Goal: Transaction & Acquisition: Purchase product/service

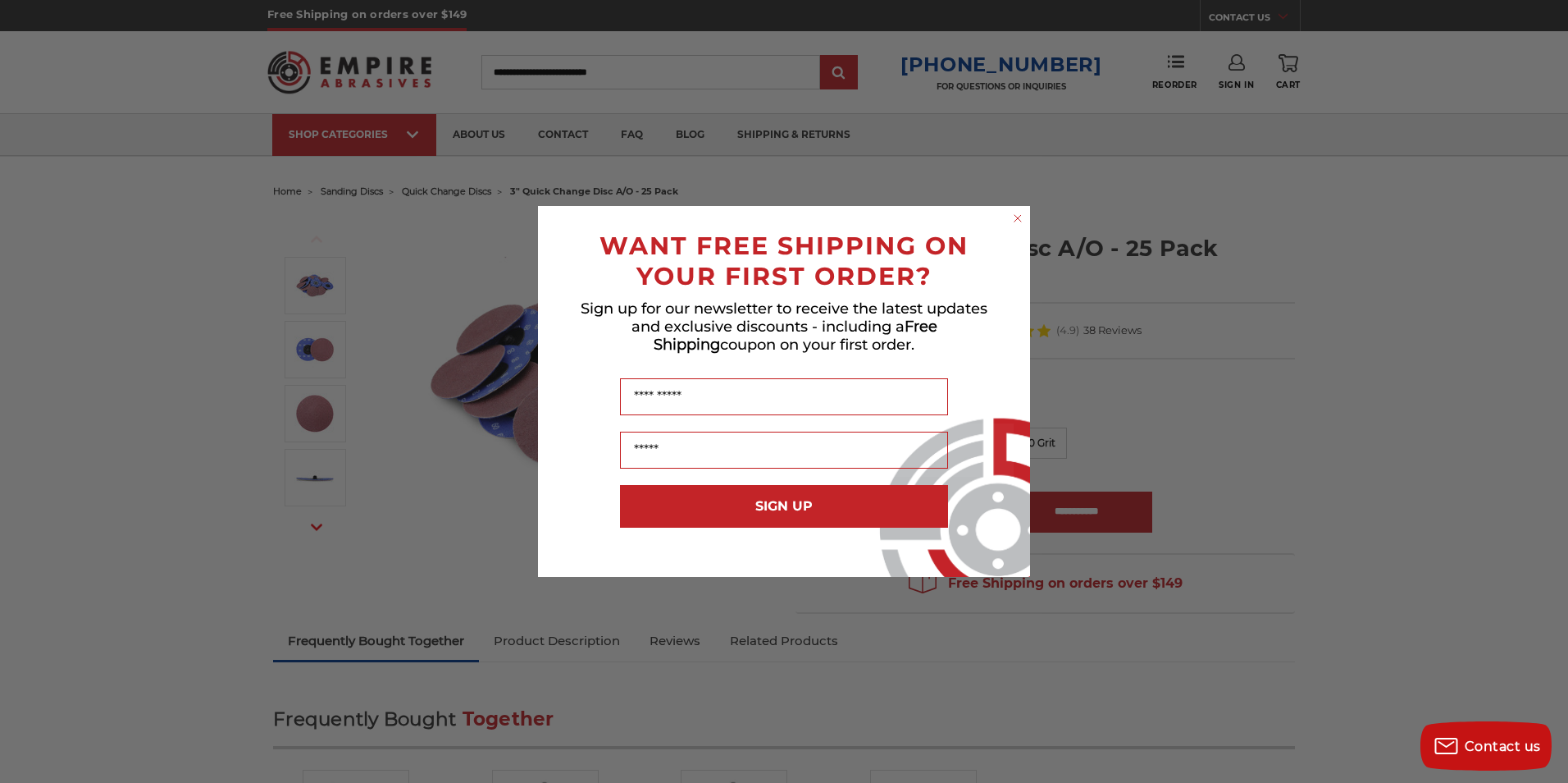
click at [1020, 214] on circle "Close dialog" at bounding box center [1018, 218] width 15 height 15
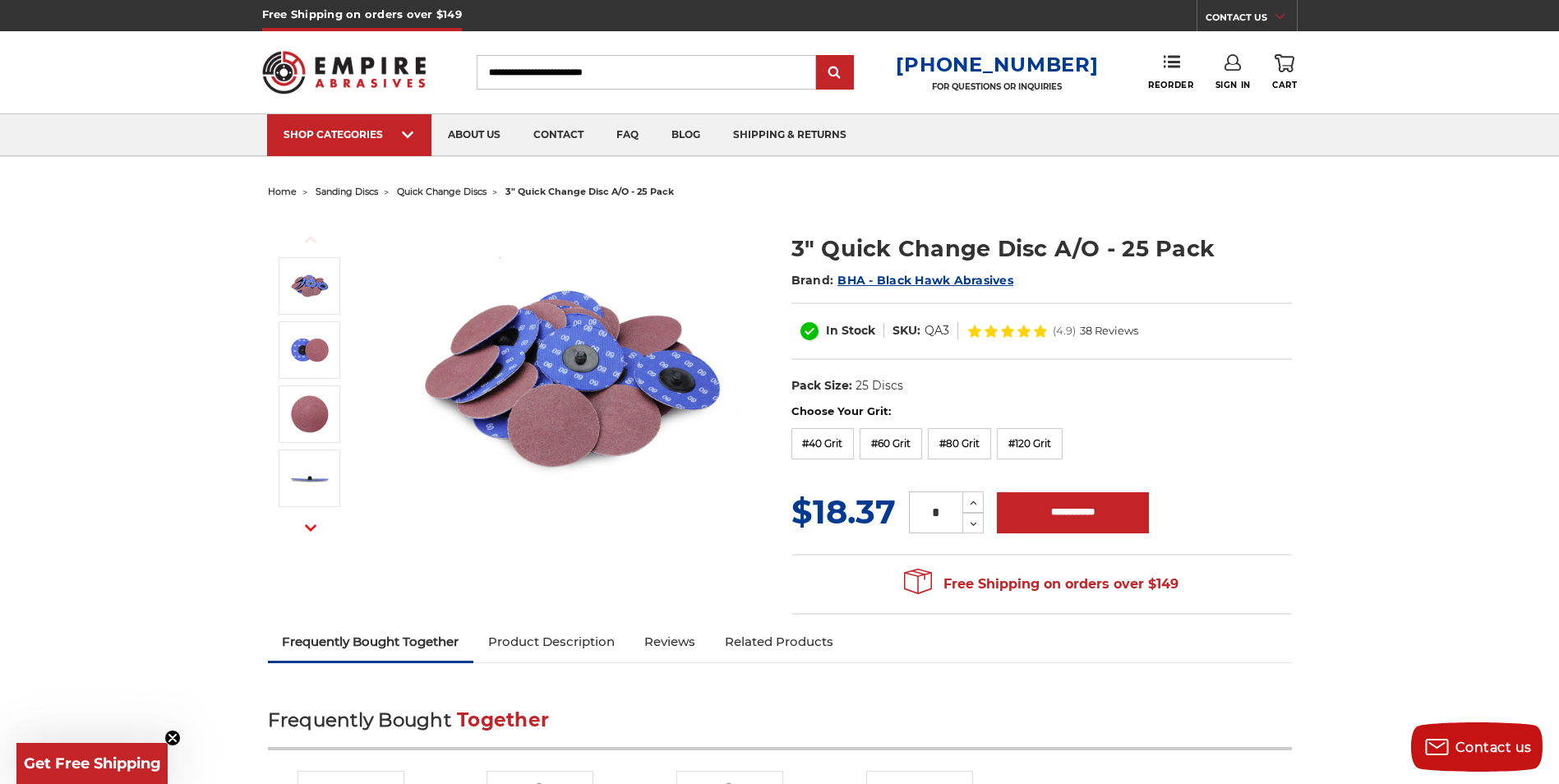
click at [1219, 486] on form "Choose Your Grit: #40 Grit #60 Grit #80 Grit #120 Grit MSRP: Was: Now: $18.37 (…" at bounding box center [1041, 470] width 500 height 133
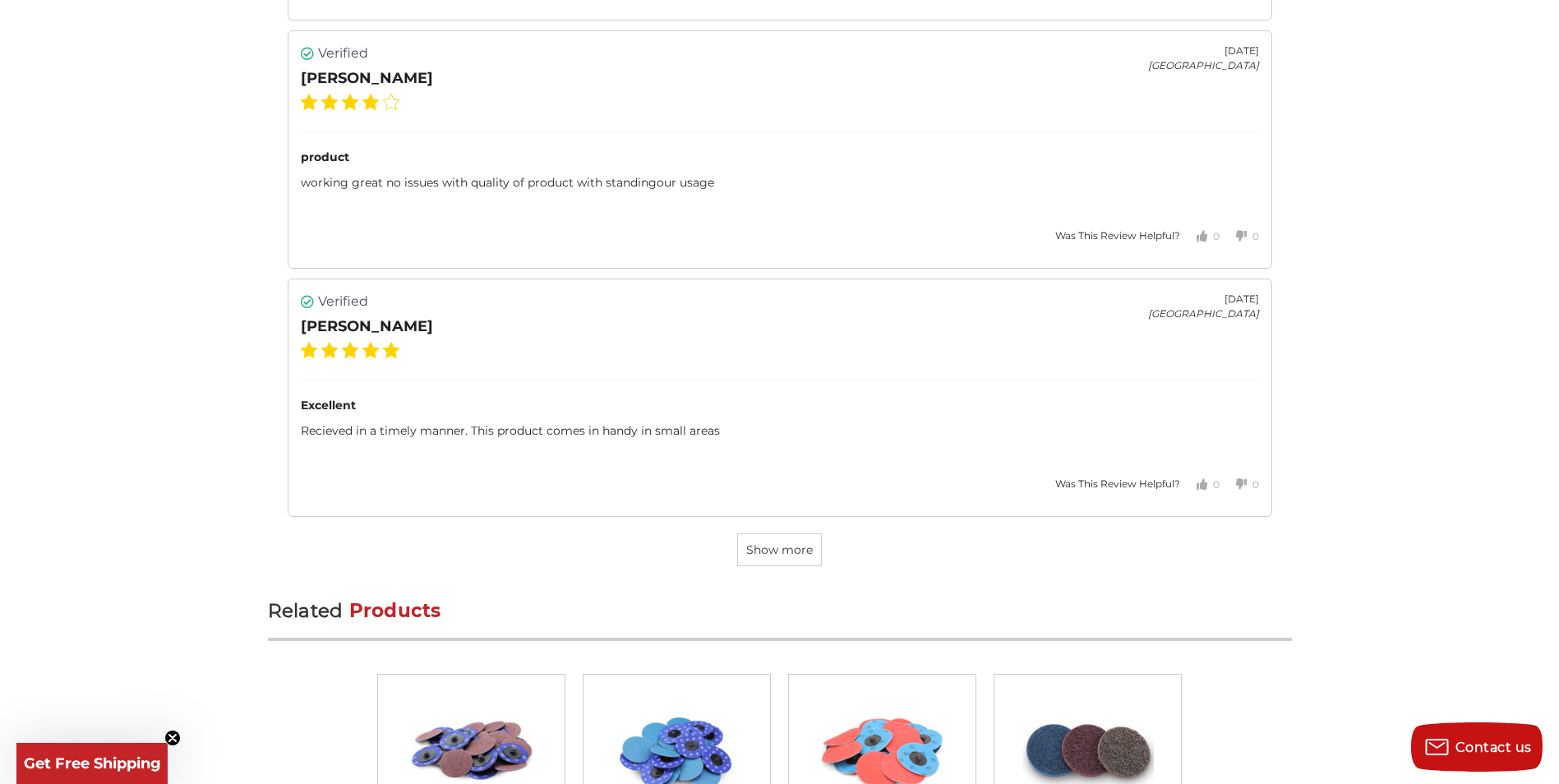
scroll to position [4765, 0]
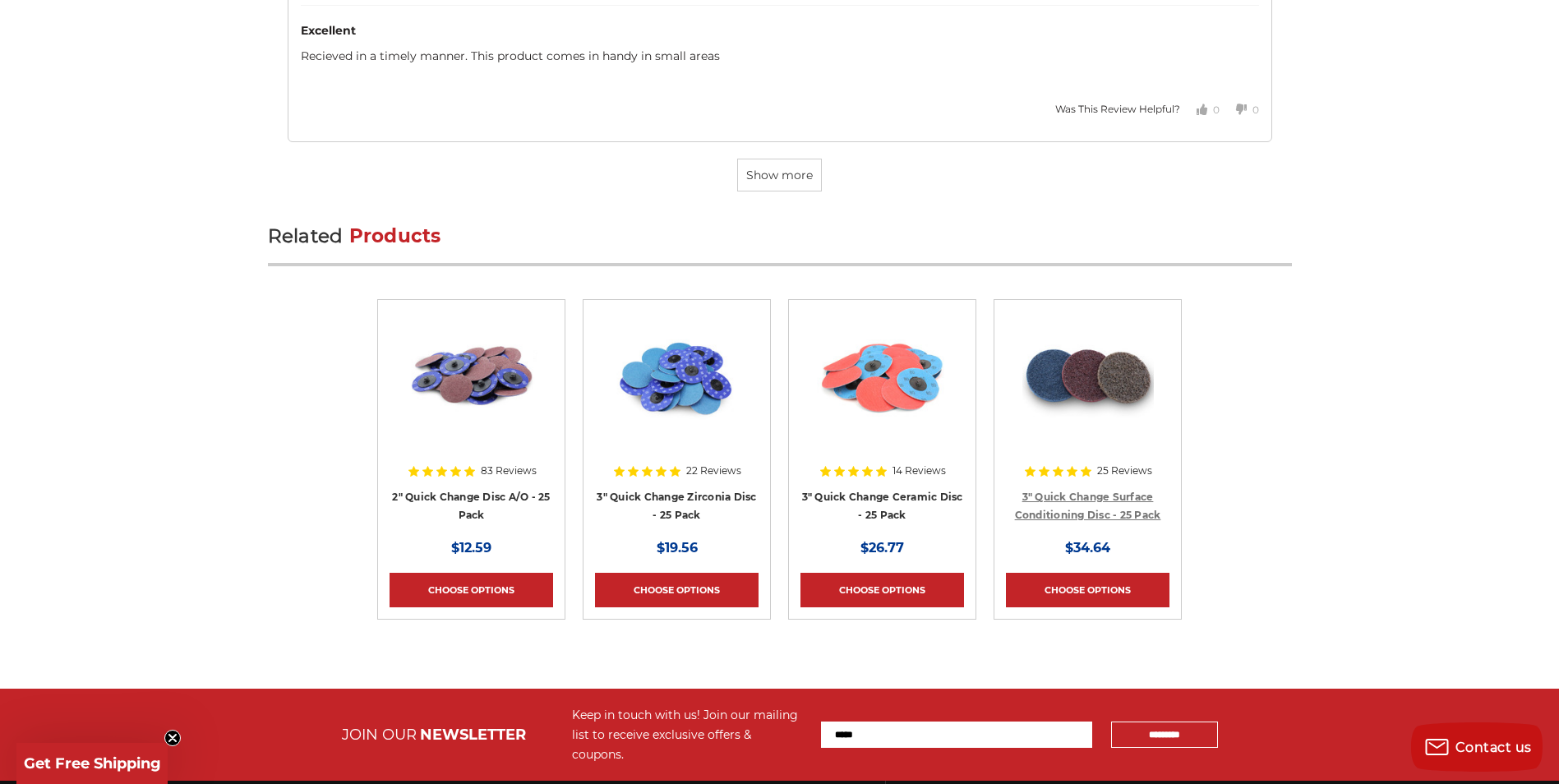
click at [1129, 499] on link "3" Quick Change Surface Conditioning Disc - 25 Pack" at bounding box center [1087, 506] width 146 height 32
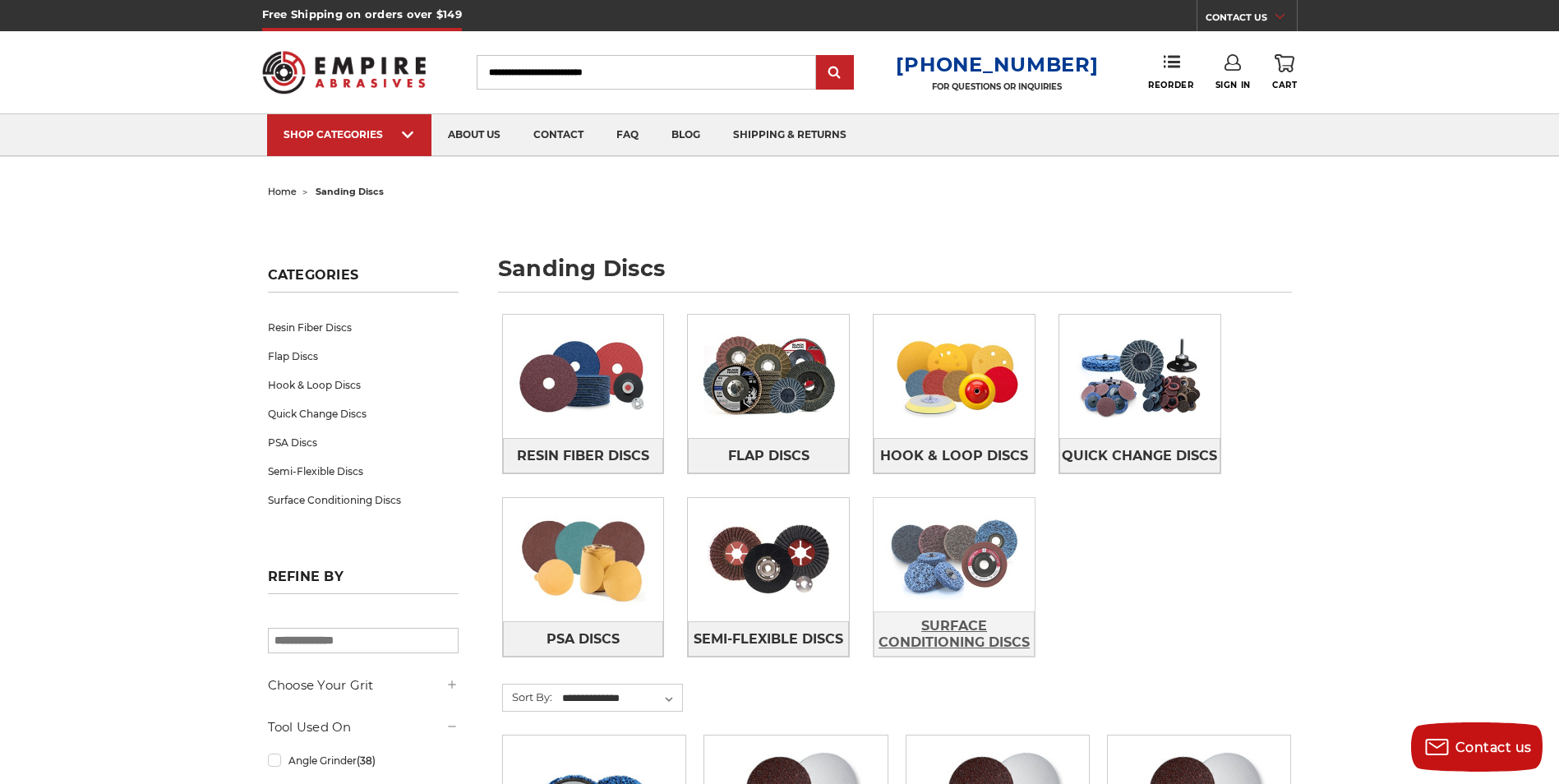
click at [931, 615] on span "Surface Conditioning Discs" at bounding box center [954, 634] width 160 height 44
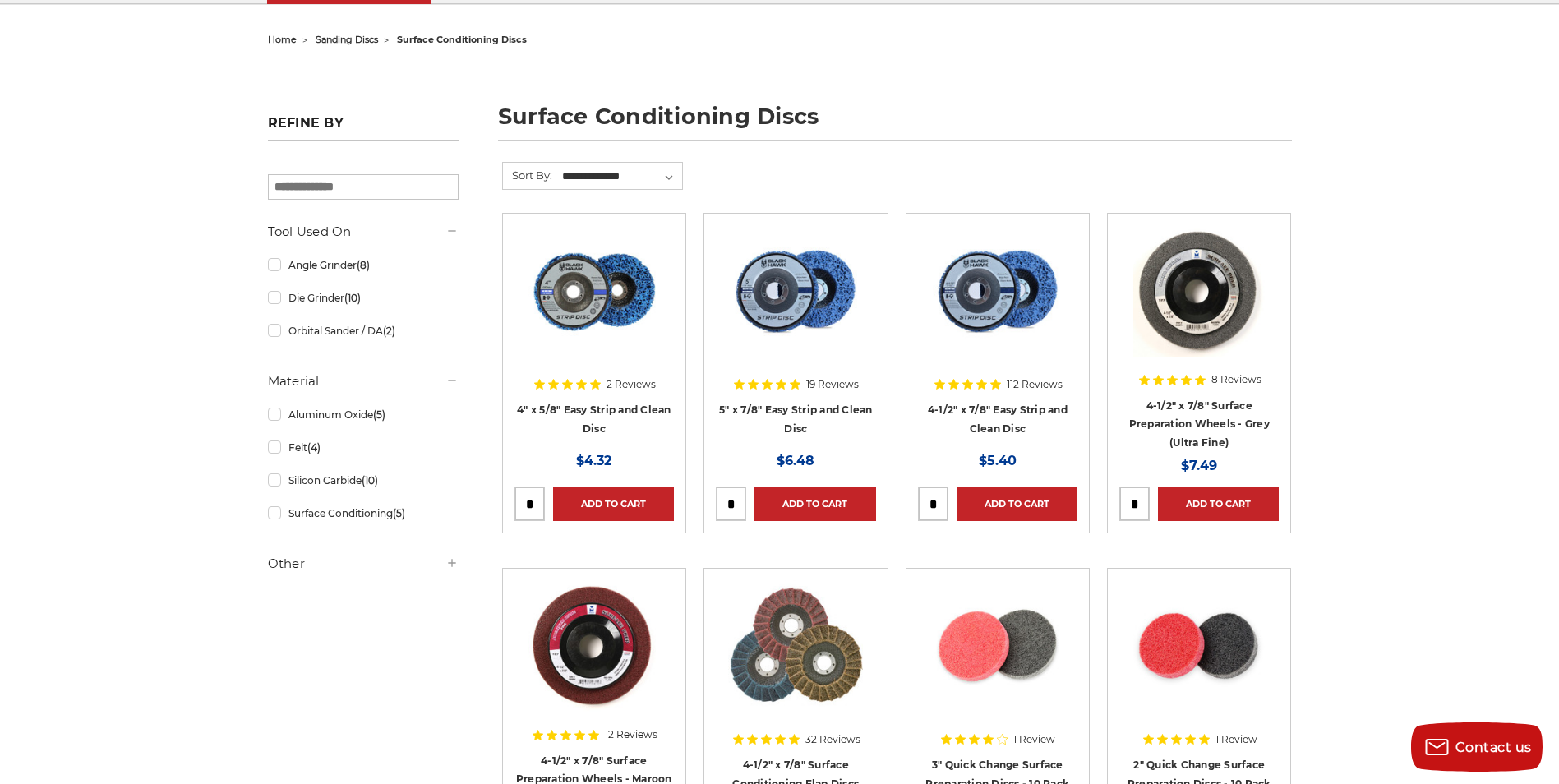
scroll to position [165, 0]
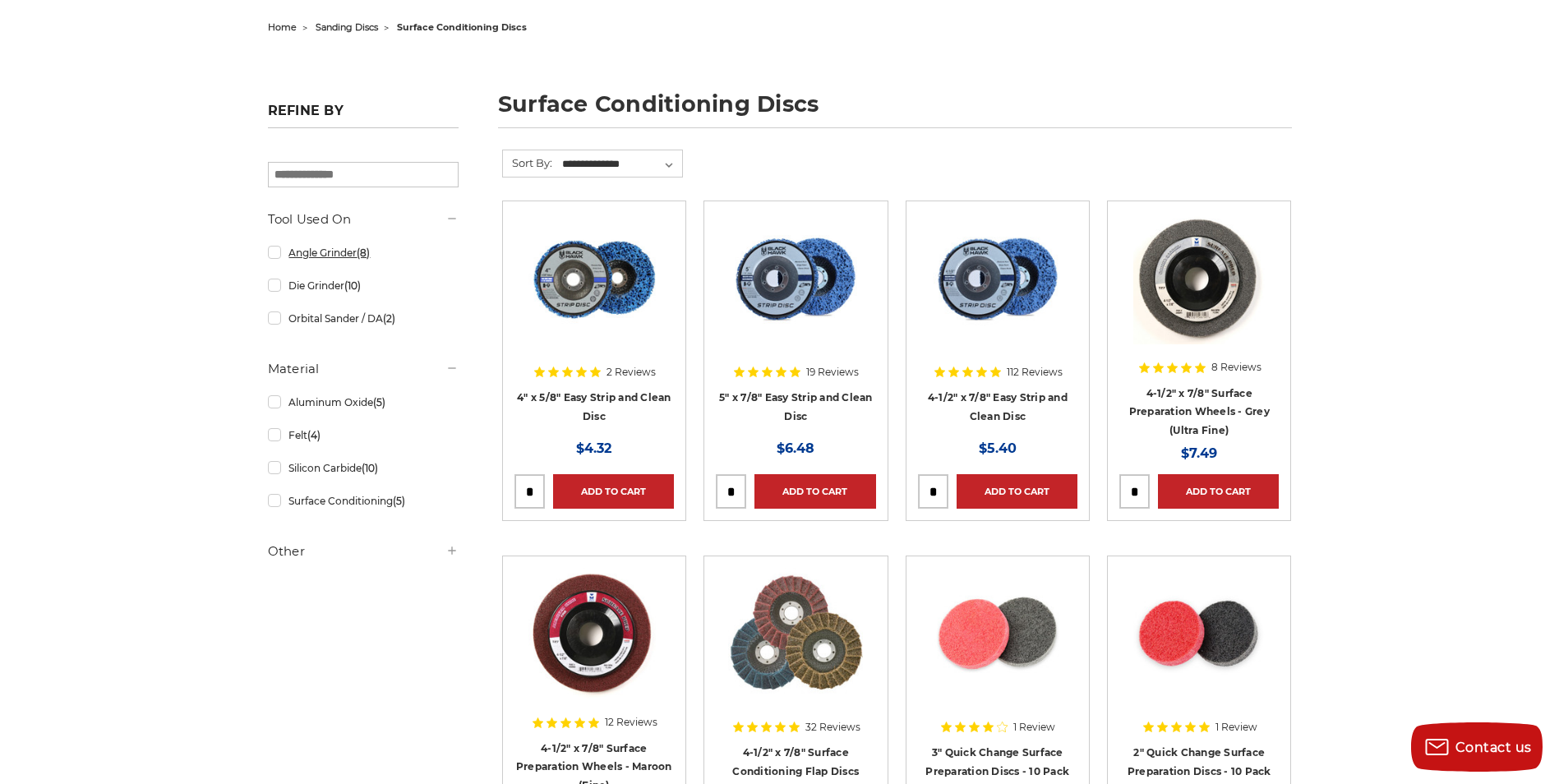
click at [278, 255] on link "Angle Grinder (8)" at bounding box center [363, 253] width 190 height 29
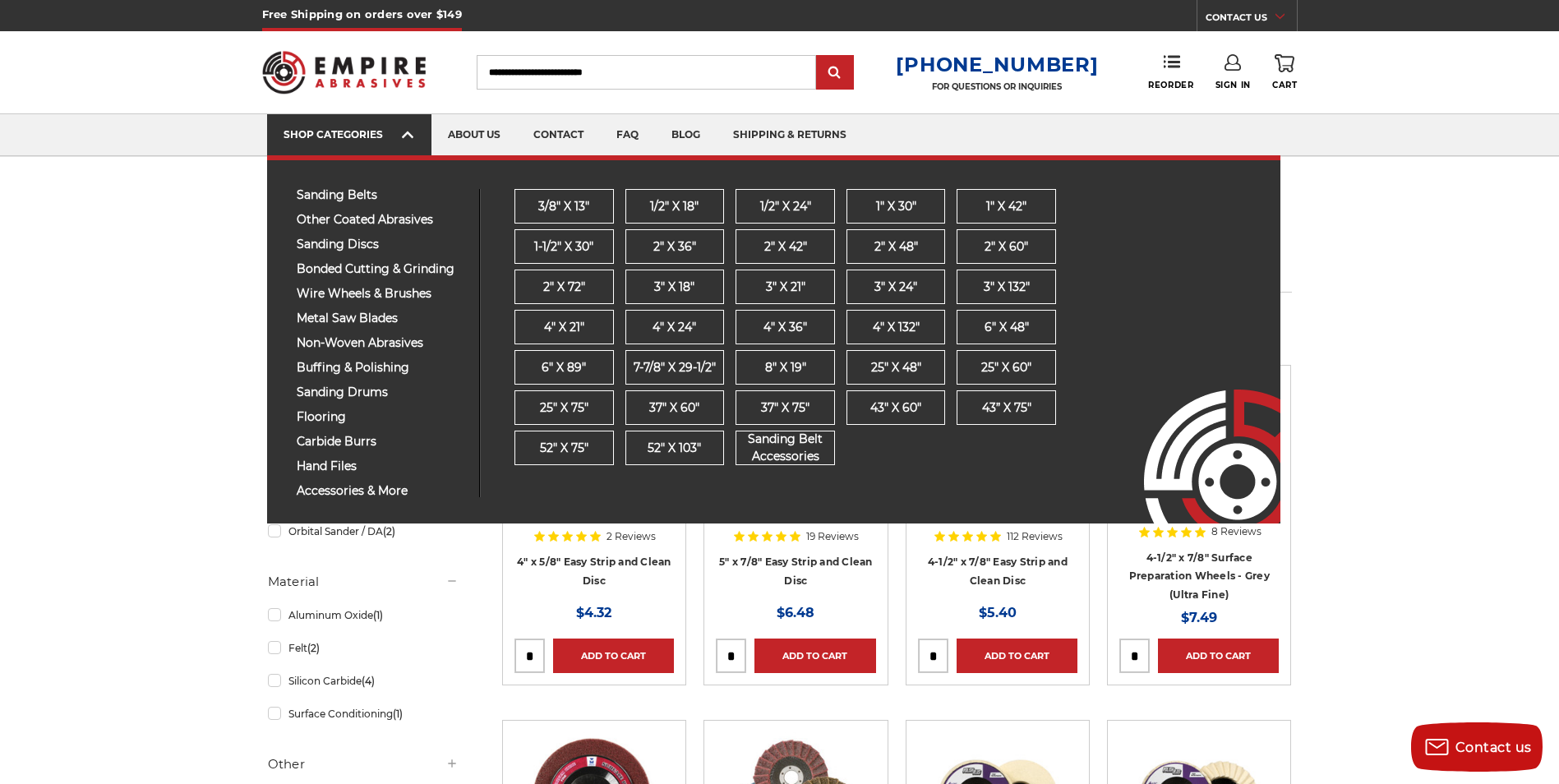
click at [408, 127] on icon at bounding box center [407, 134] width 11 height 18
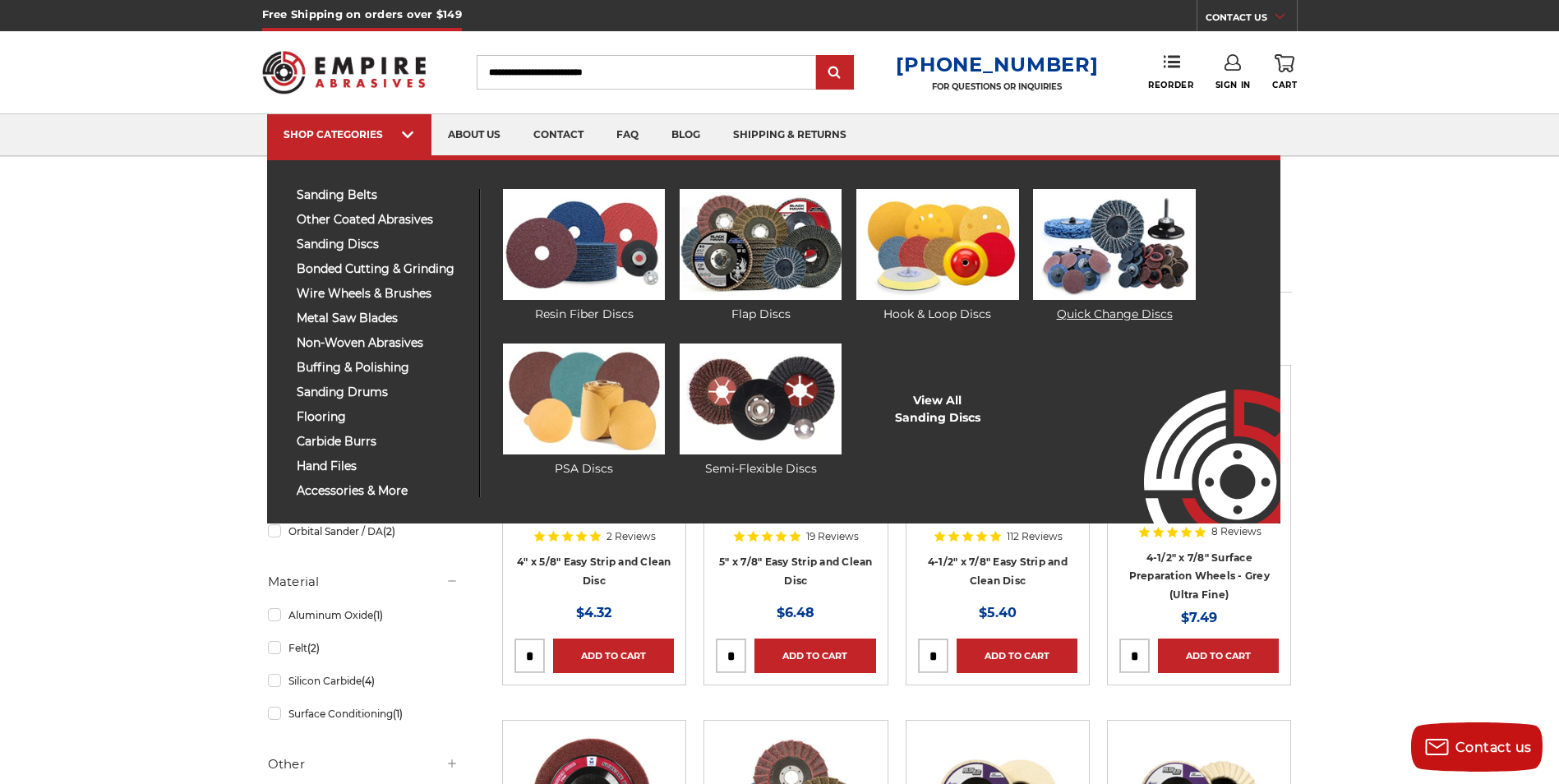
click at [1107, 254] on img at bounding box center [1114, 244] width 162 height 111
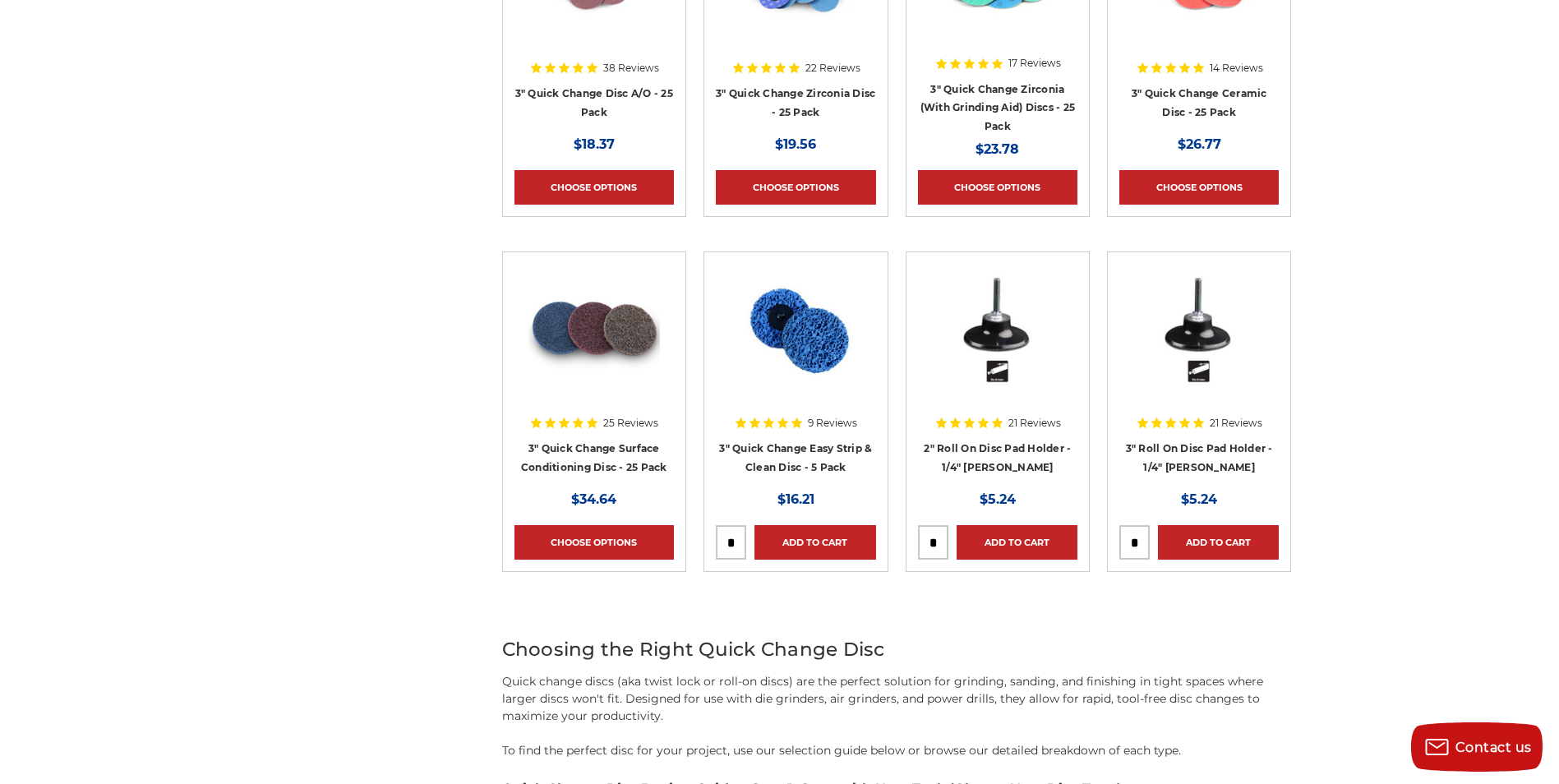
scroll to position [1890, 0]
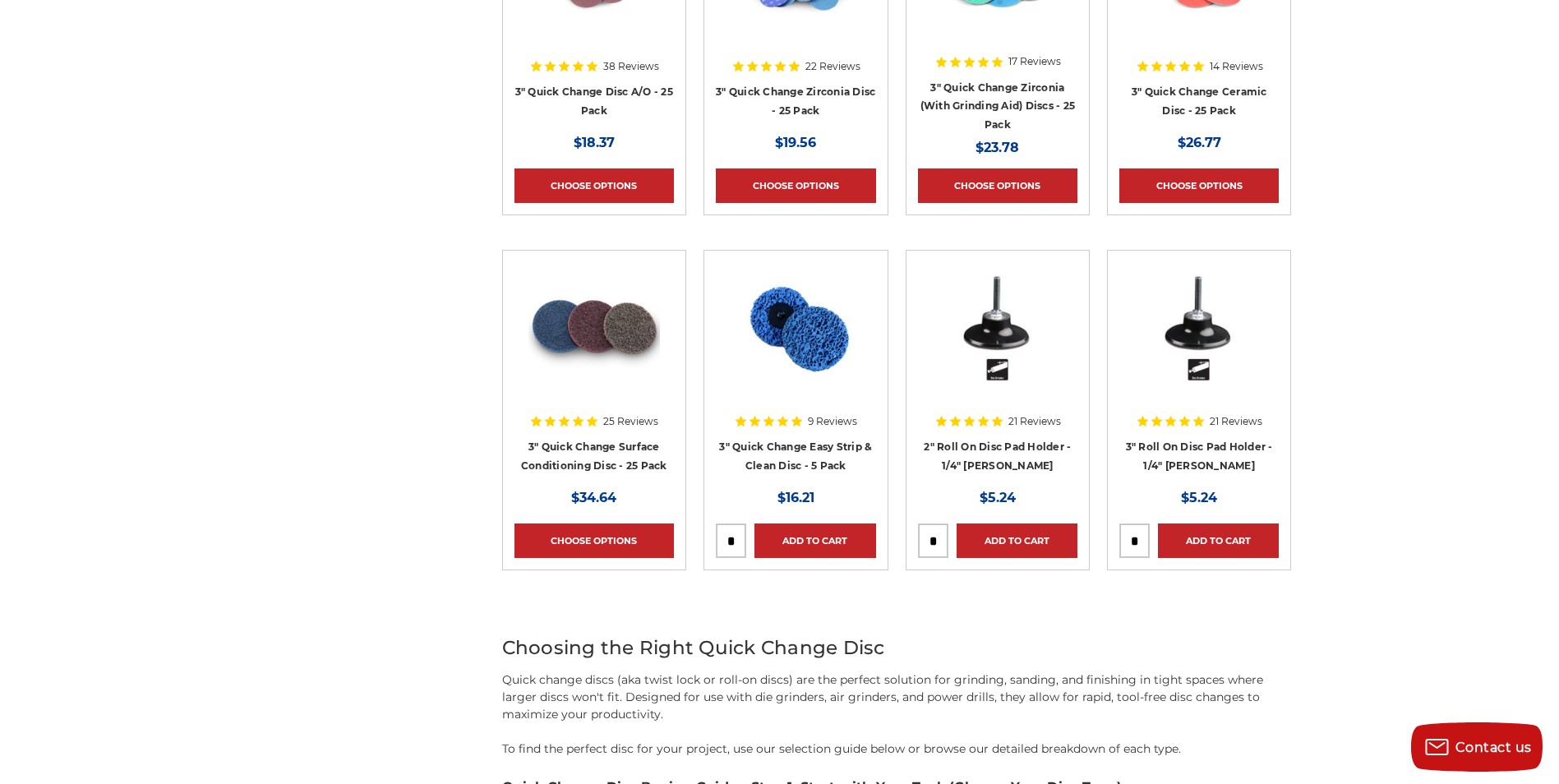
click at [602, 341] on img at bounding box center [594, 328] width 131 height 131
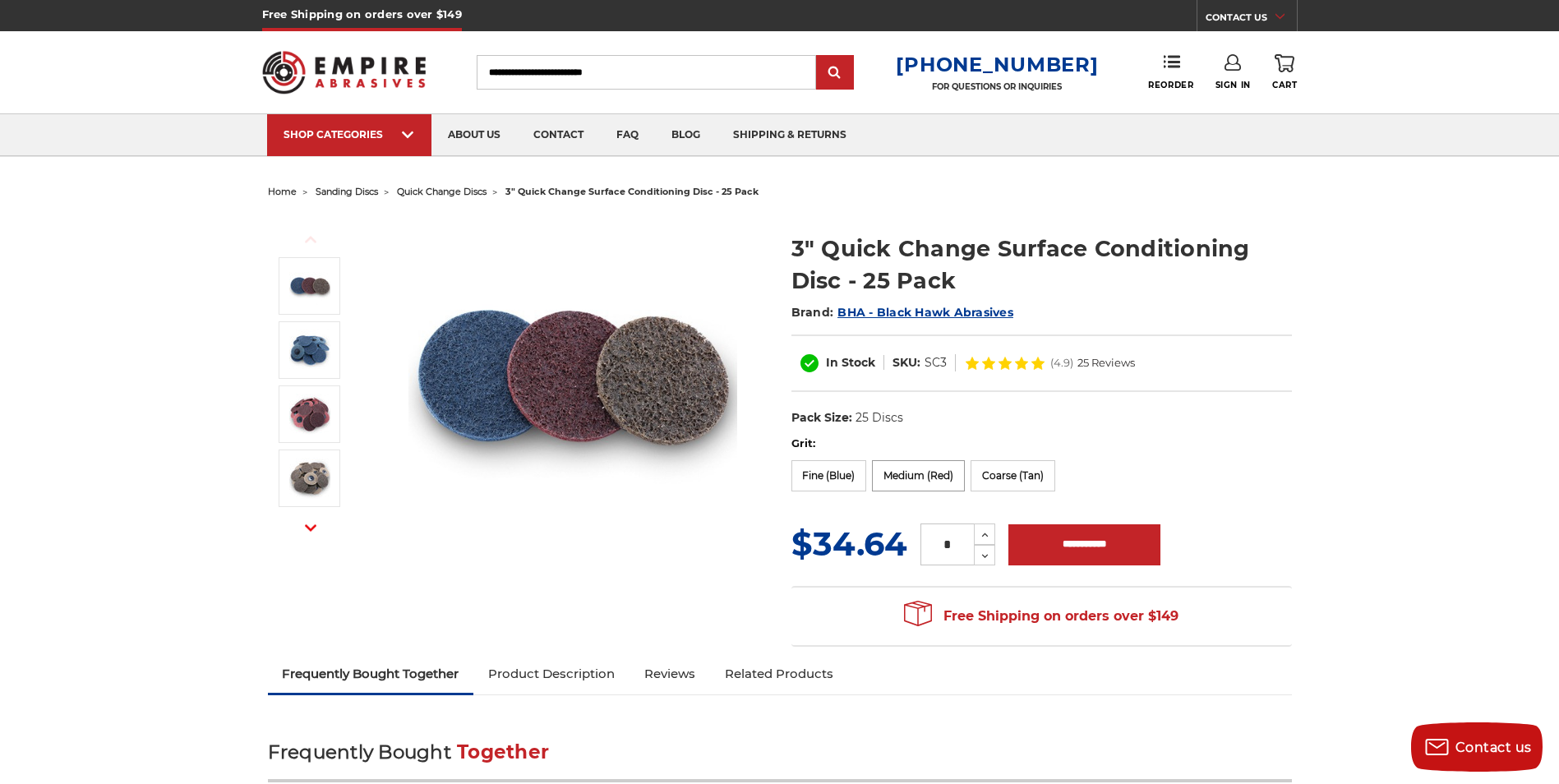
click at [928, 477] on label "Medium (Red)" at bounding box center [918, 475] width 93 height 32
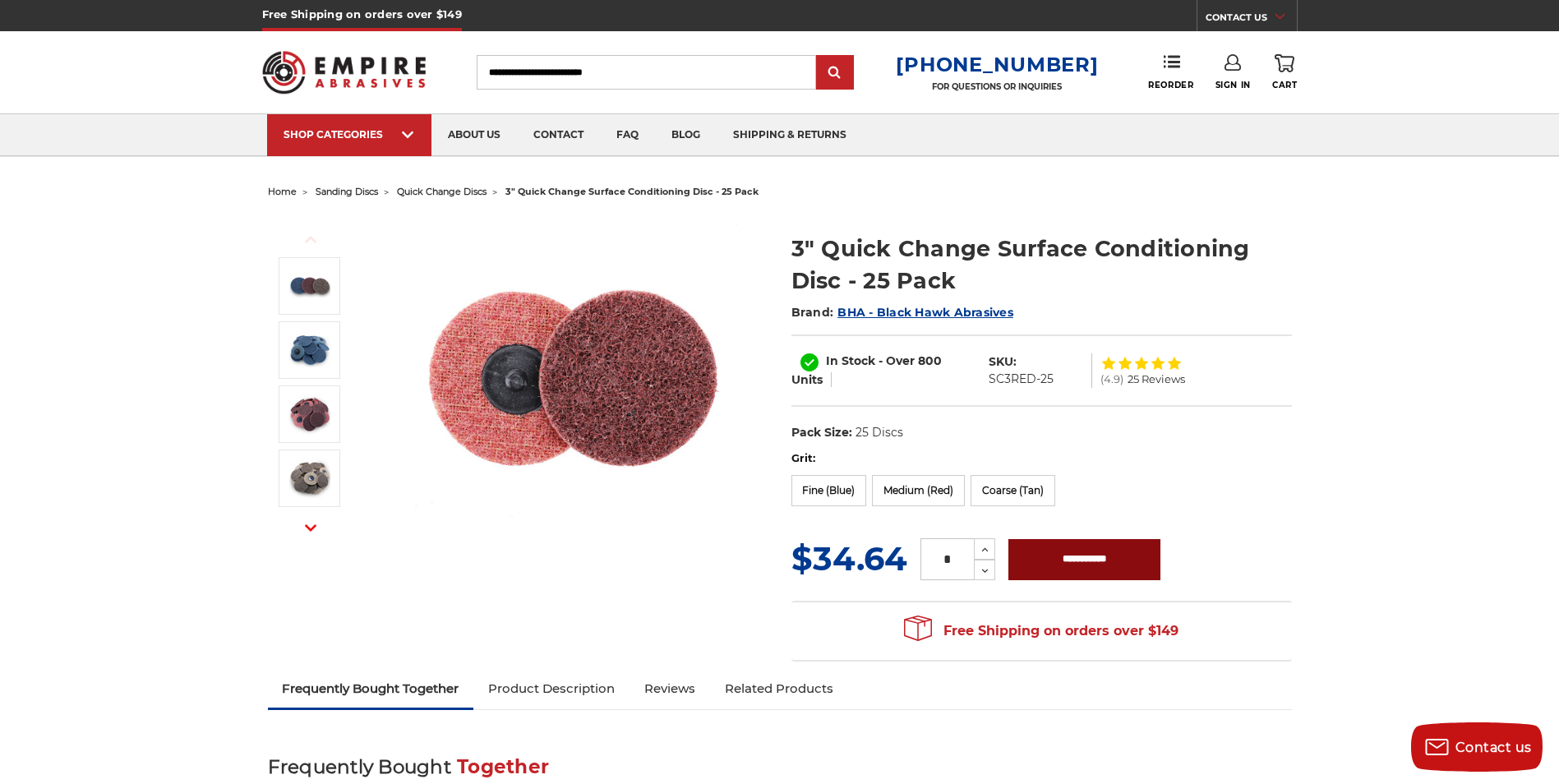
click at [1063, 548] on input "**********" at bounding box center [1084, 560] width 152 height 41
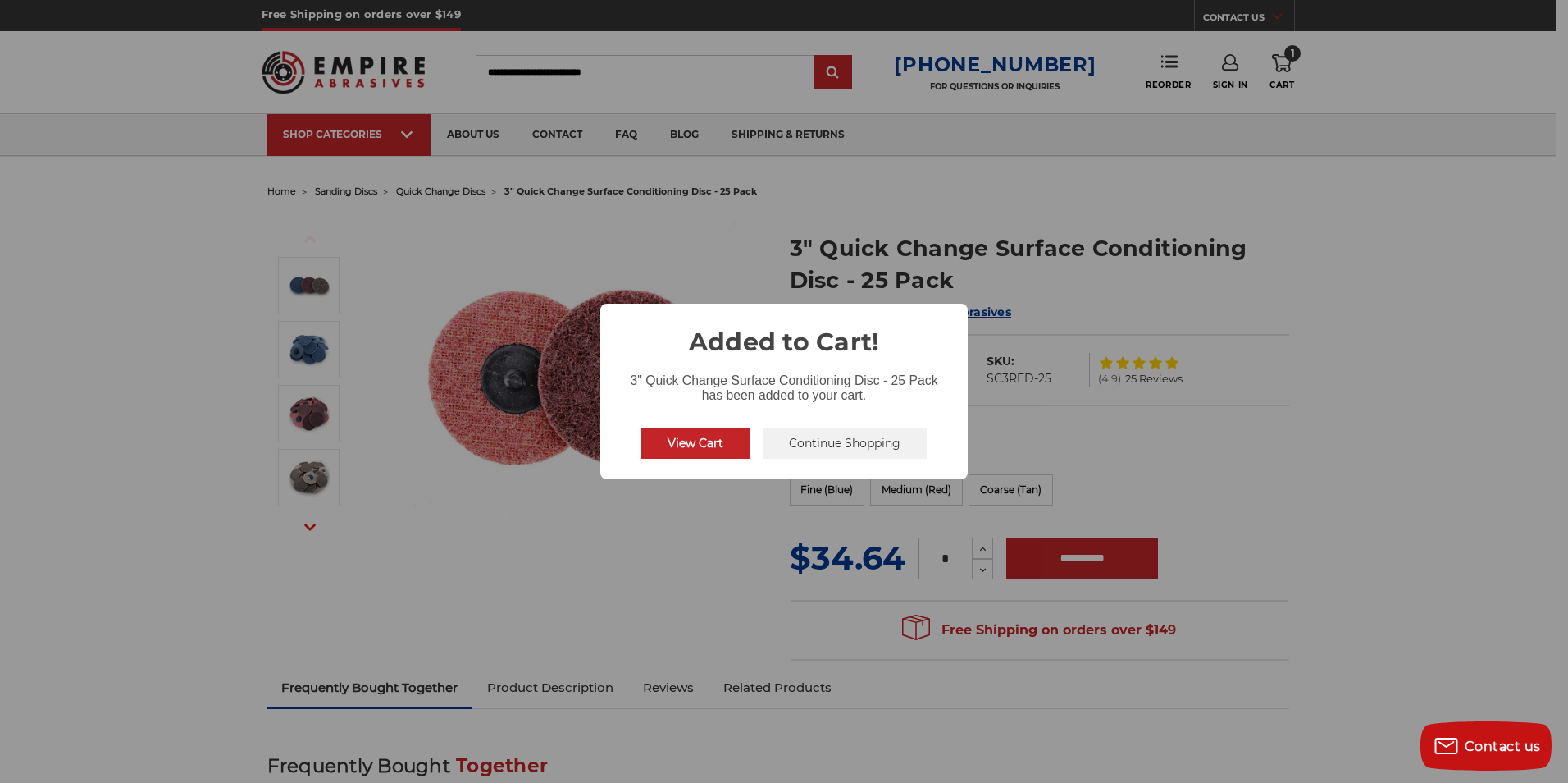
click at [1114, 471] on div "× Added to Cart! 3" Quick Change Surface Conditioning Disc - 25 Pack has been a…" at bounding box center [784, 391] width 1568 height 783
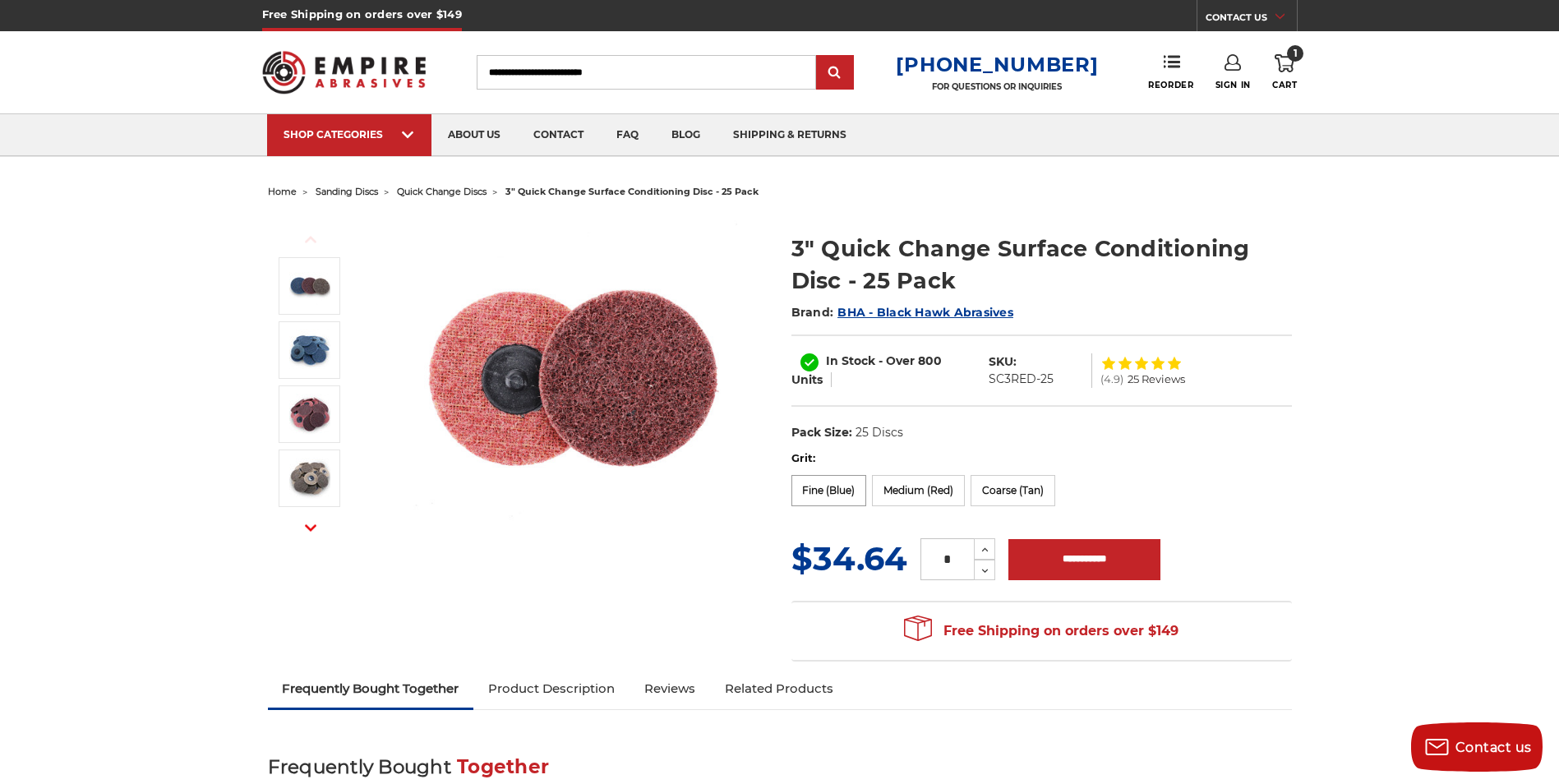
click at [827, 492] on label "Fine (Blue)" at bounding box center [829, 491] width 76 height 32
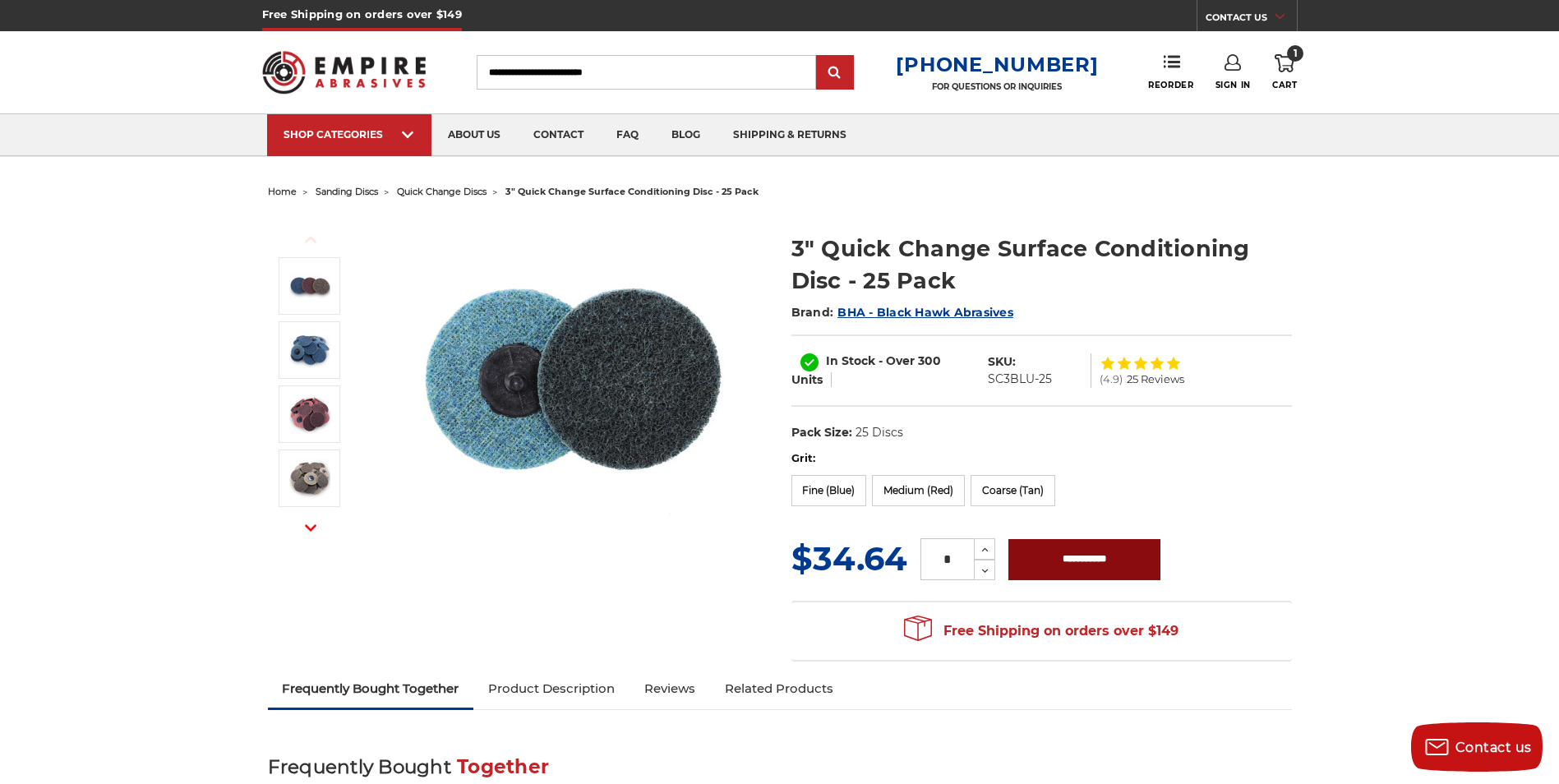
click at [1066, 554] on input "**********" at bounding box center [1084, 560] width 152 height 41
type input "**********"
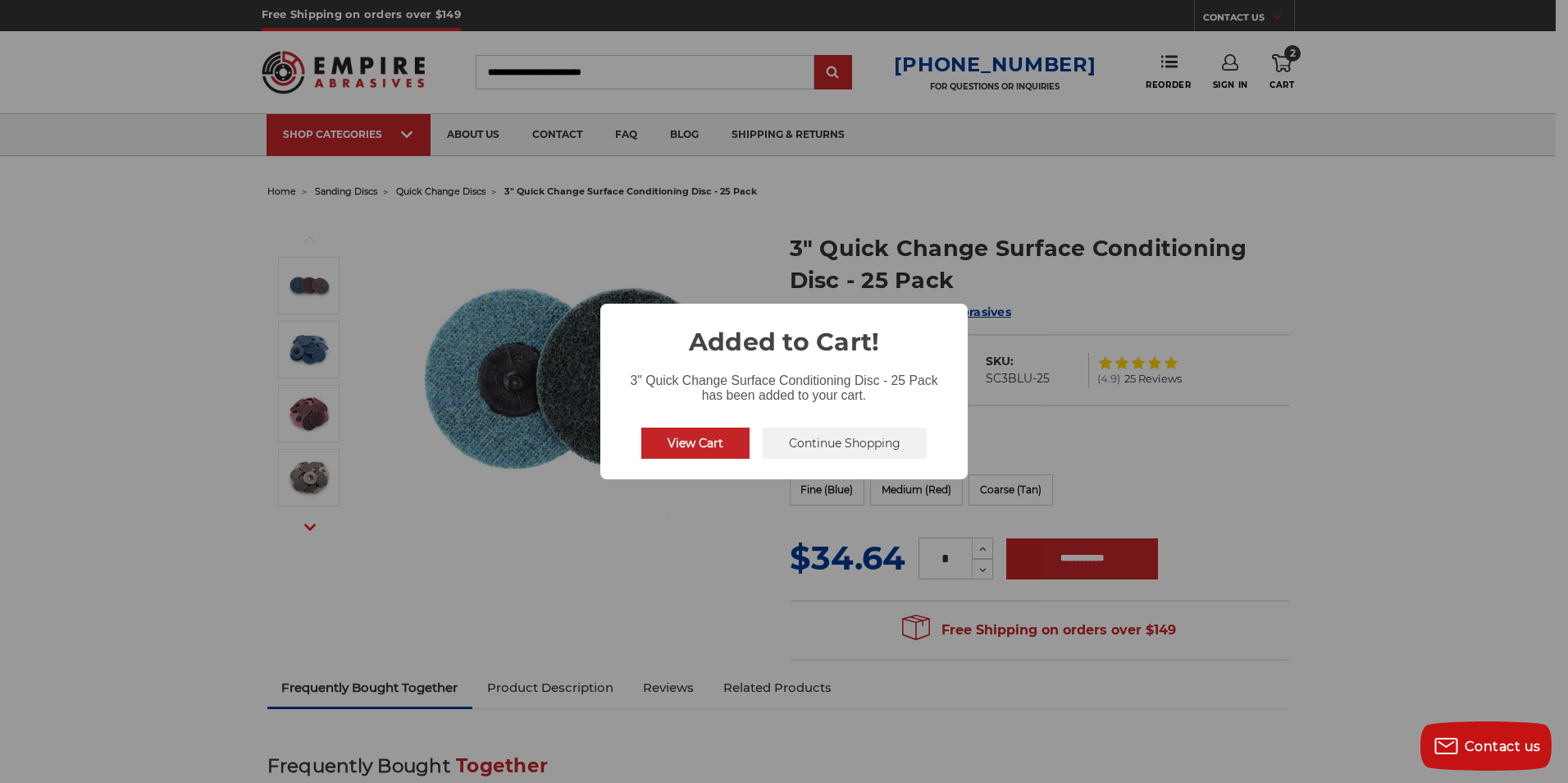
click at [680, 517] on div "× Added to Cart! 3" Quick Change Surface Conditioning Disc - 25 Pack has been a…" at bounding box center [784, 391] width 1568 height 783
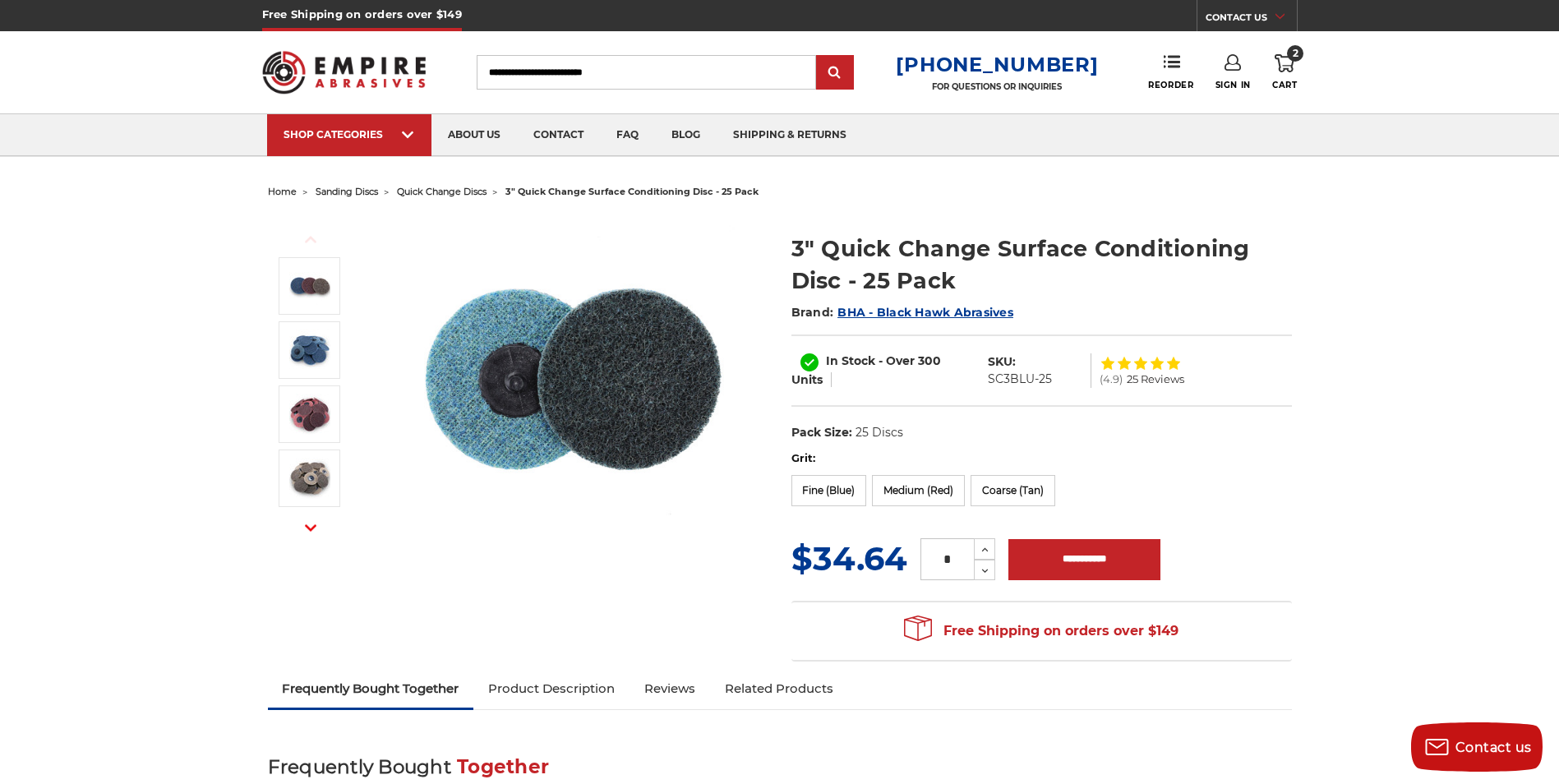
click at [447, 195] on span "quick change discs" at bounding box center [441, 191] width 90 height 11
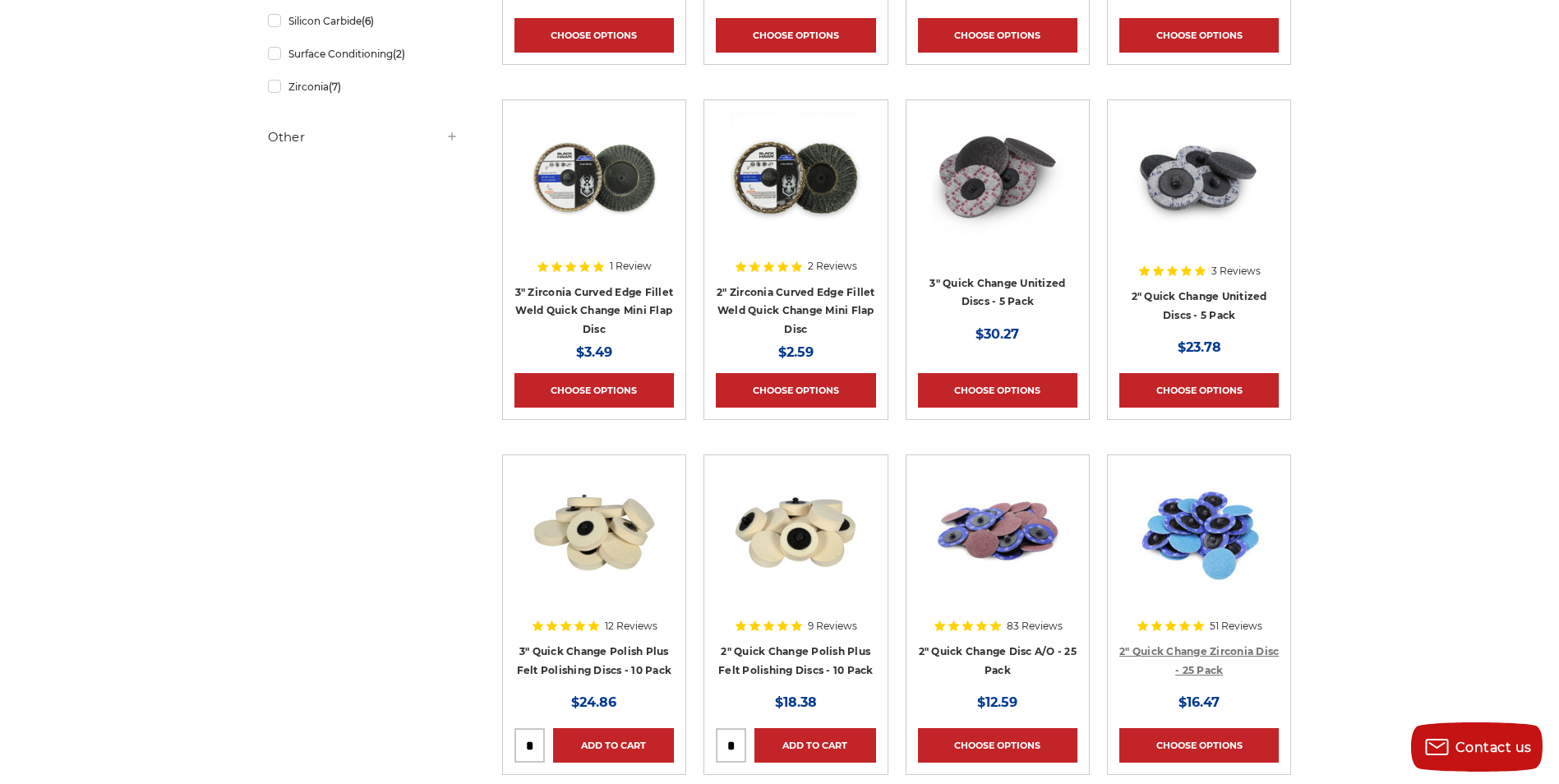
scroll to position [45, 0]
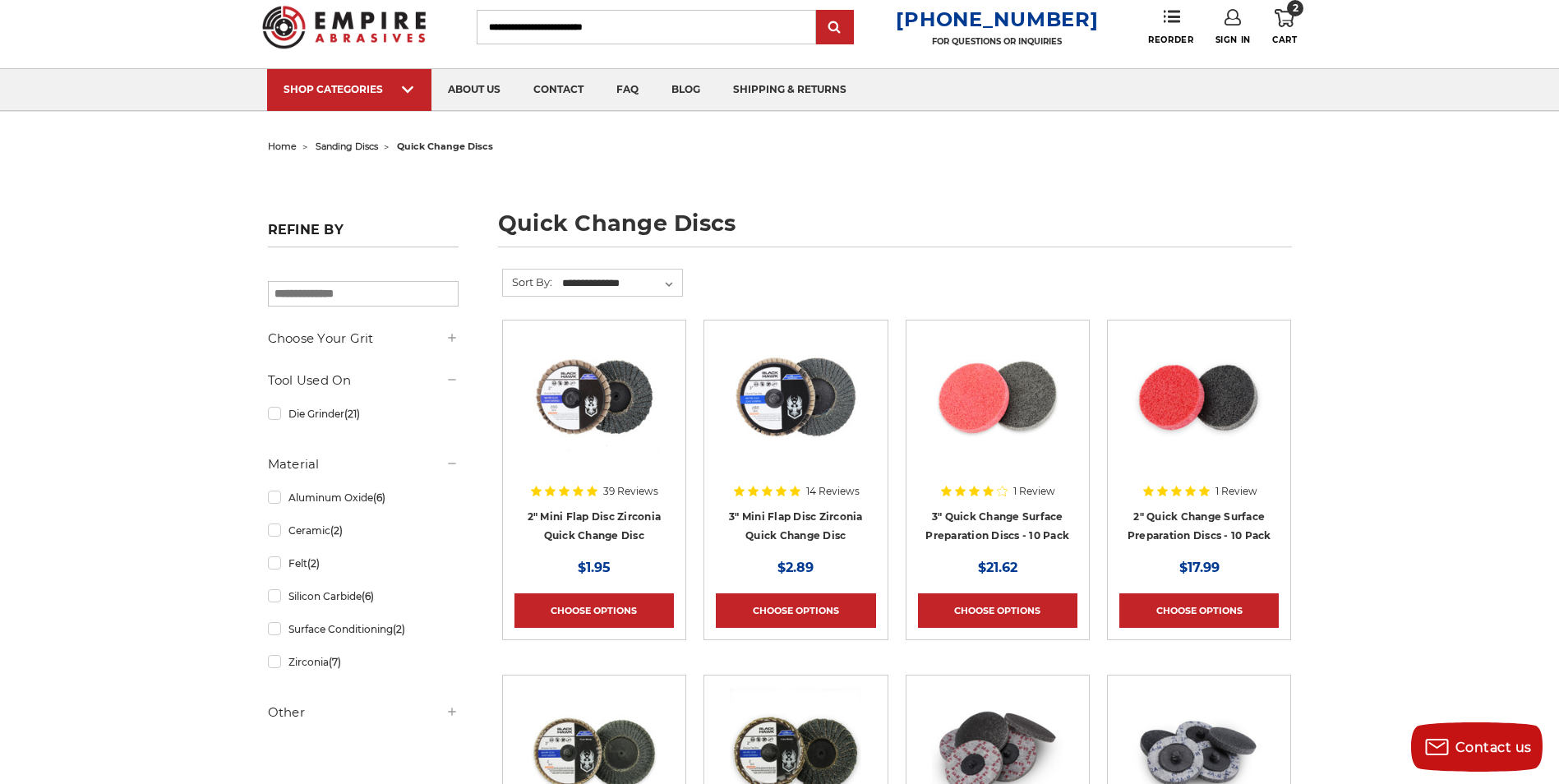
click at [357, 148] on span "sanding discs" at bounding box center [346, 146] width 62 height 11
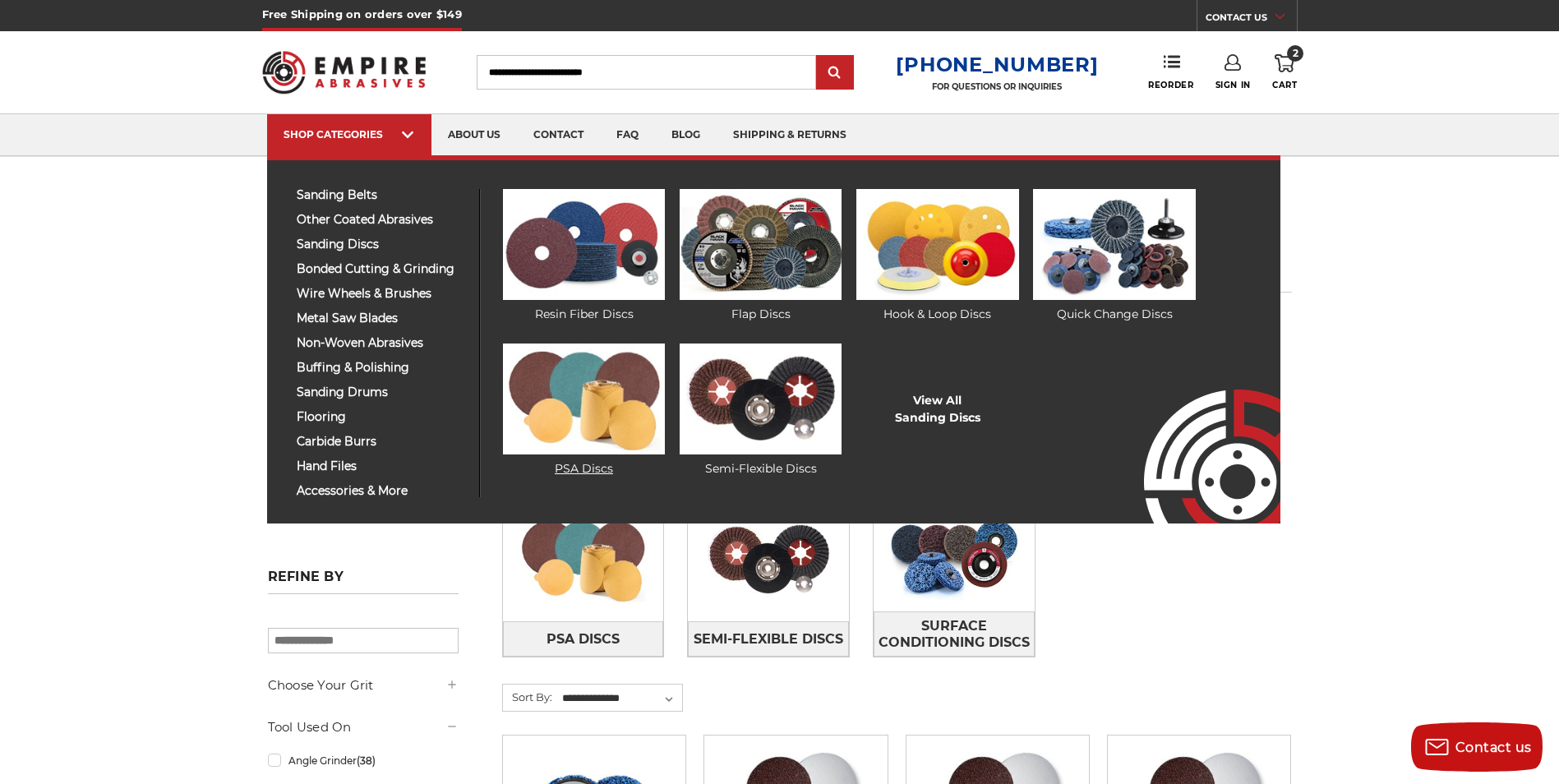
click at [590, 409] on img at bounding box center [584, 398] width 162 height 111
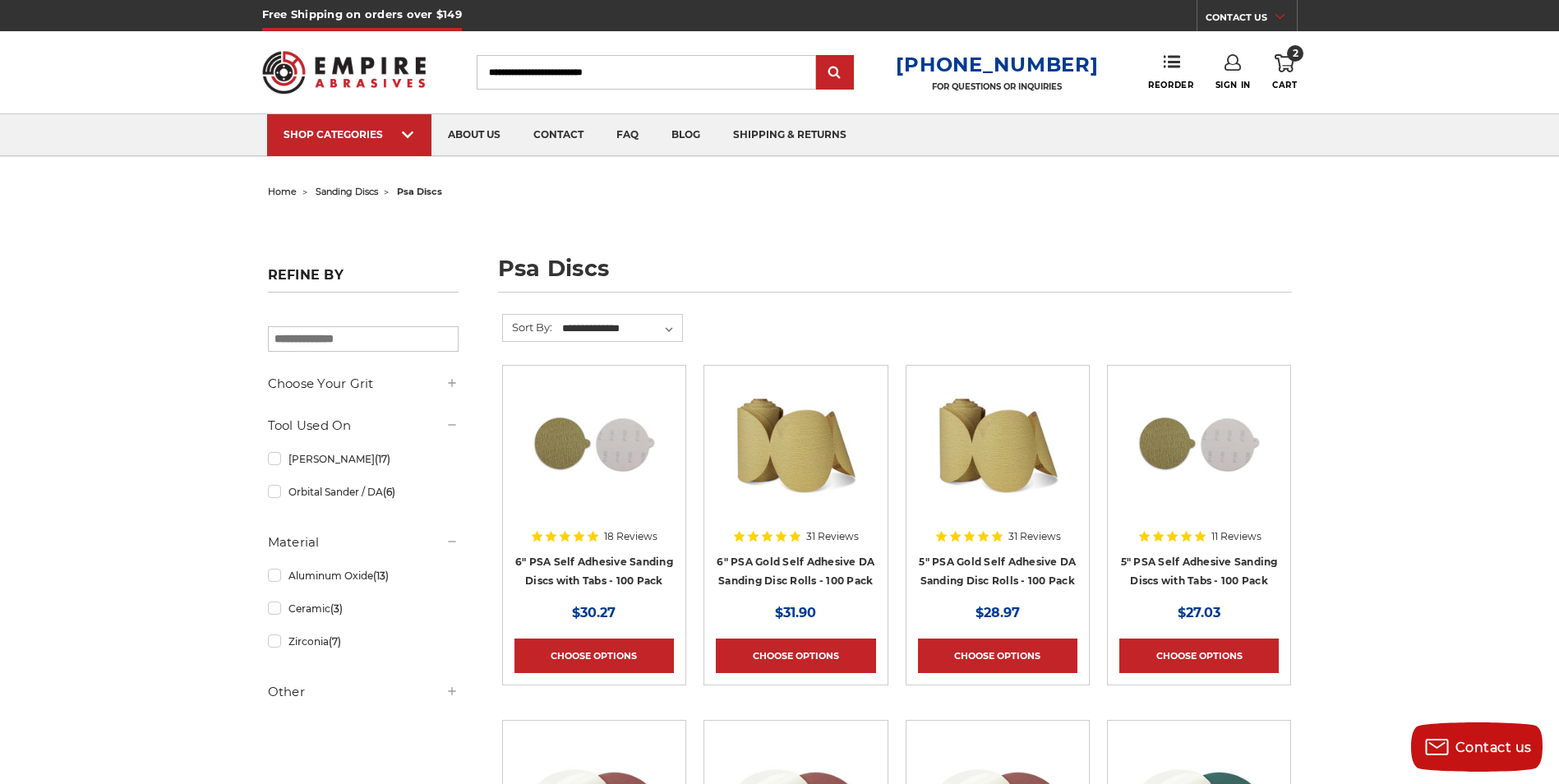
click at [355, 188] on span "sanding discs" at bounding box center [346, 191] width 62 height 11
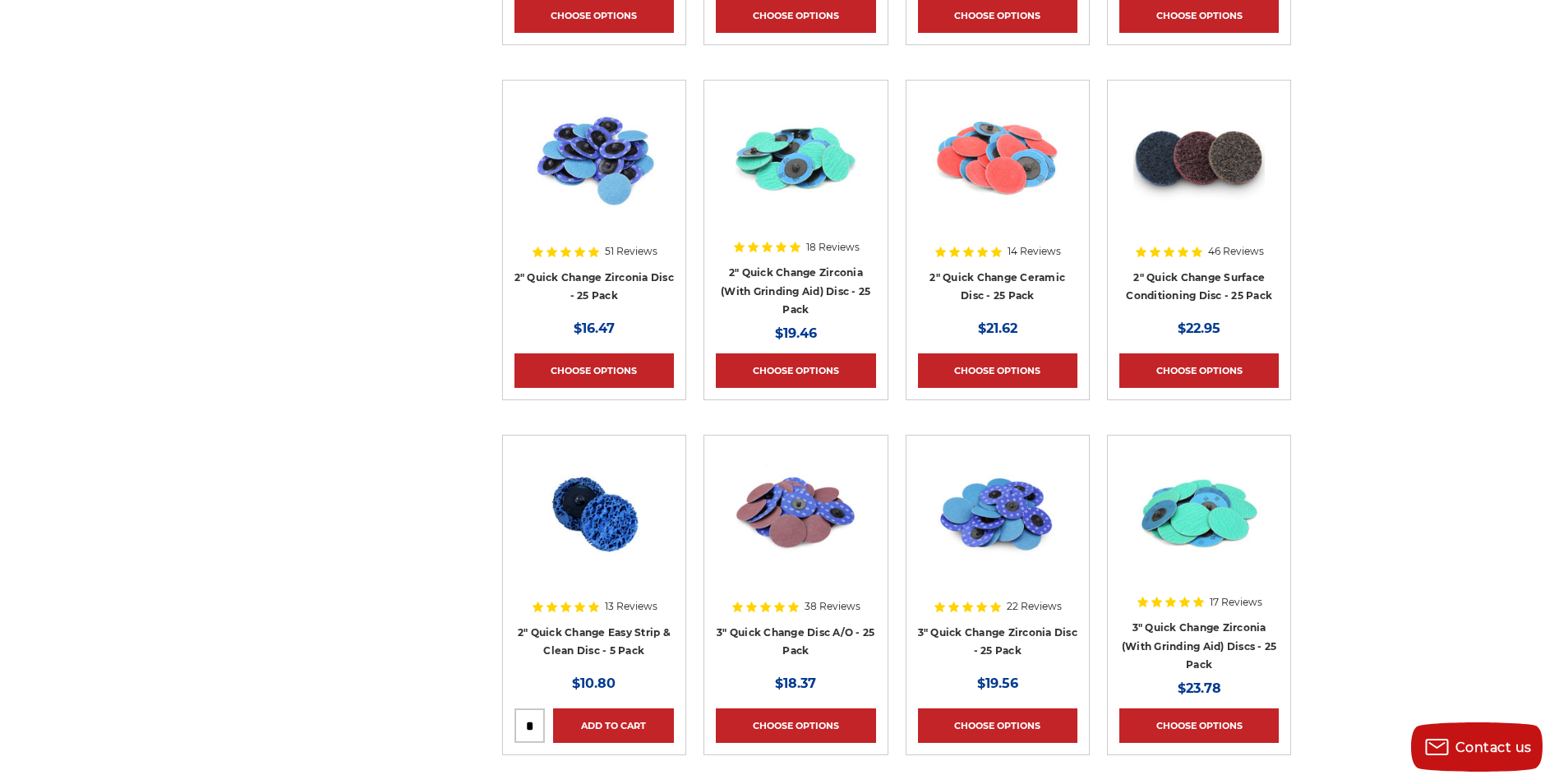
scroll to position [5466, 0]
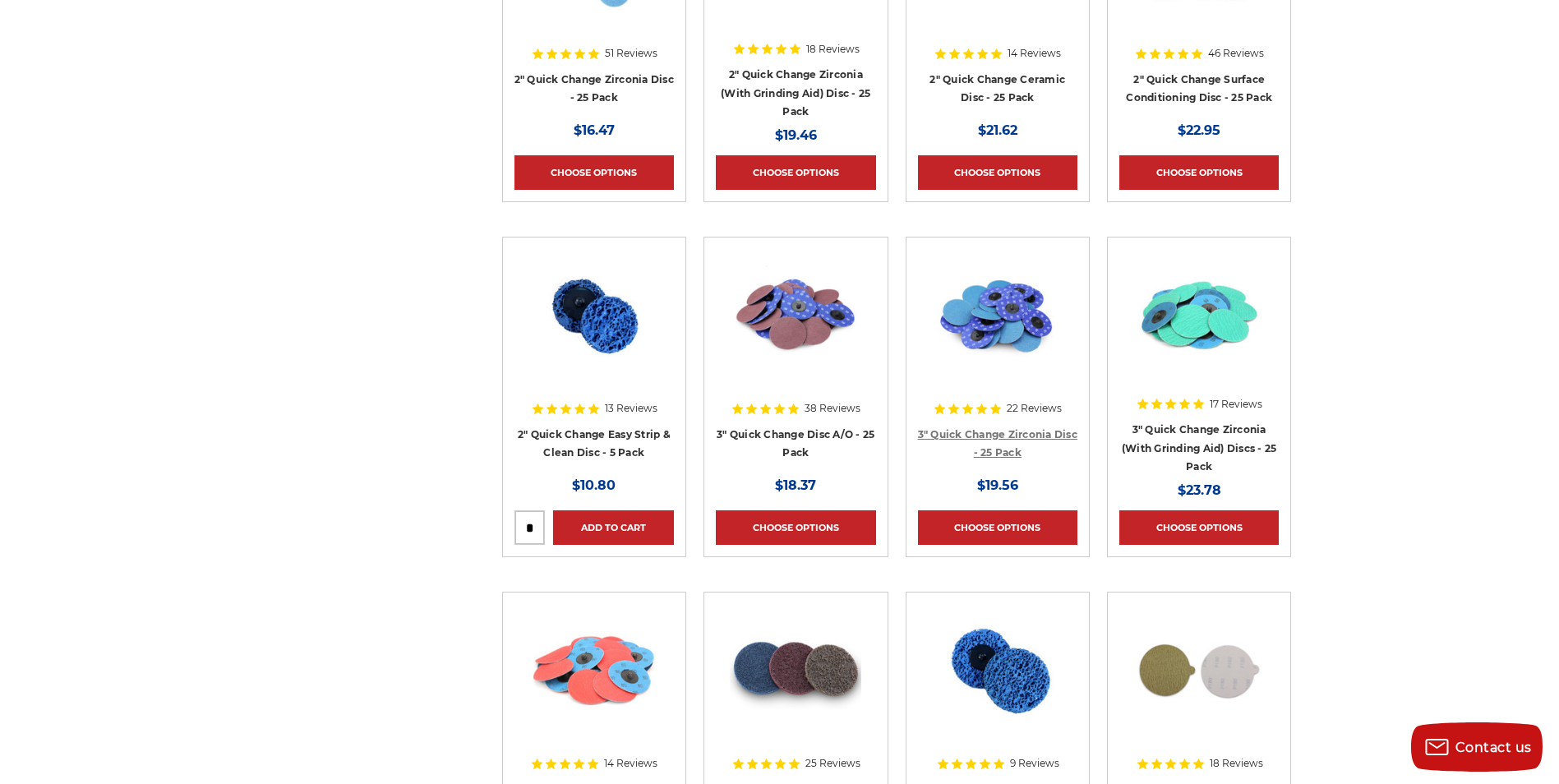
click at [1009, 451] on link "3" Quick Change Zirconia Disc - 25 Pack" at bounding box center [998, 444] width 160 height 32
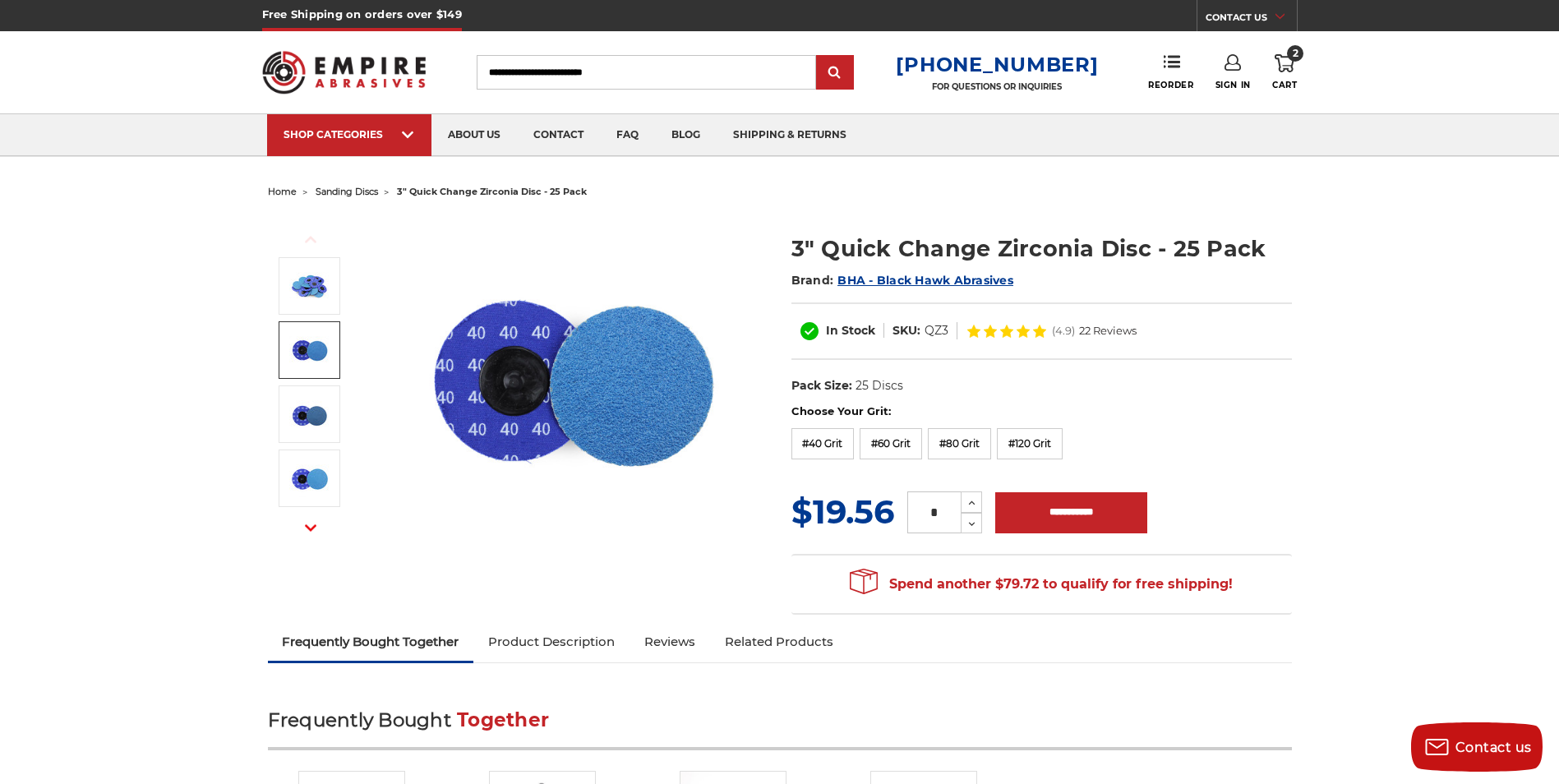
click at [311, 351] on img at bounding box center [310, 350] width 41 height 41
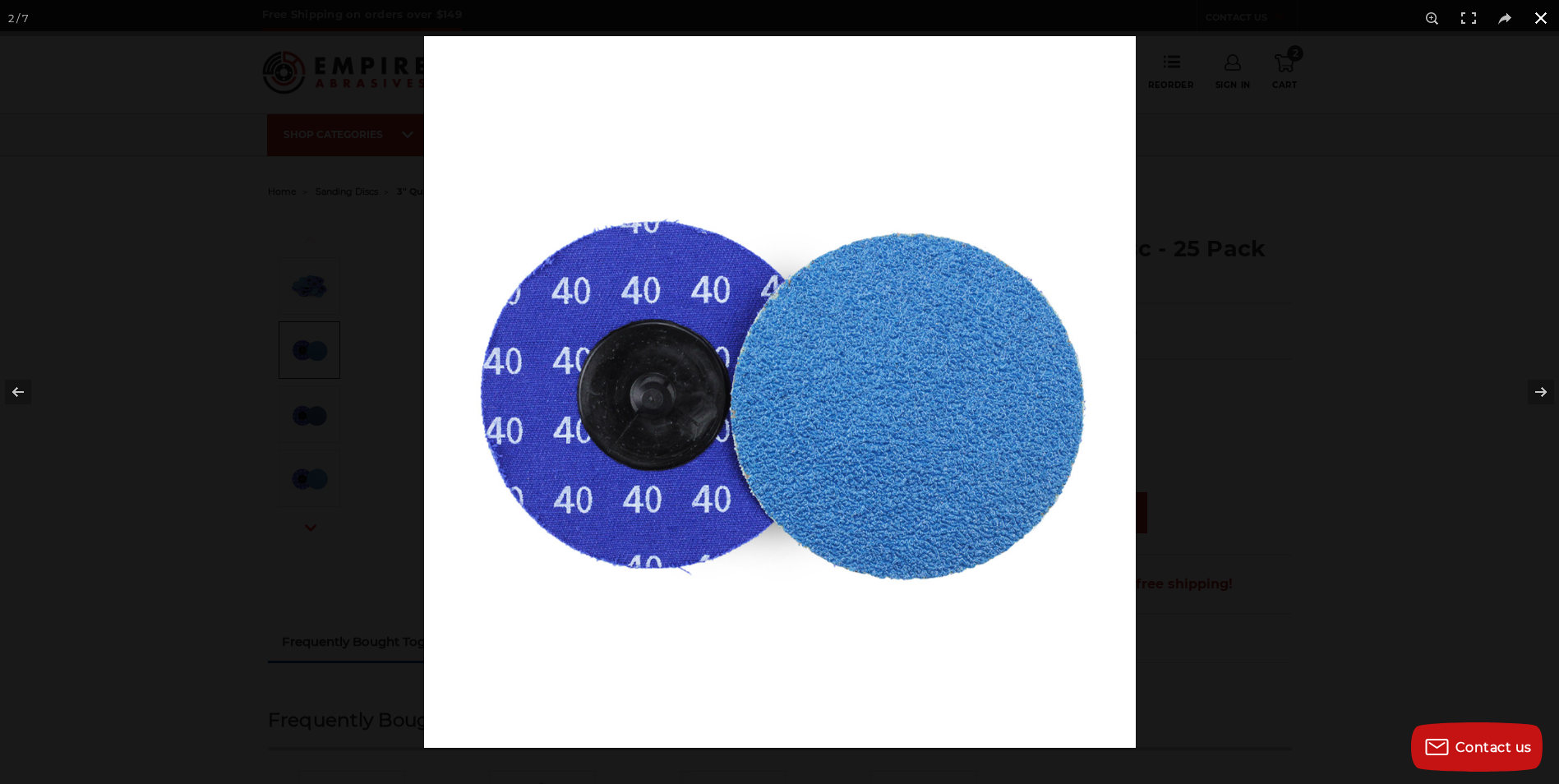
click at [1306, 270] on div at bounding box center [1203, 427] width 1559 height 784
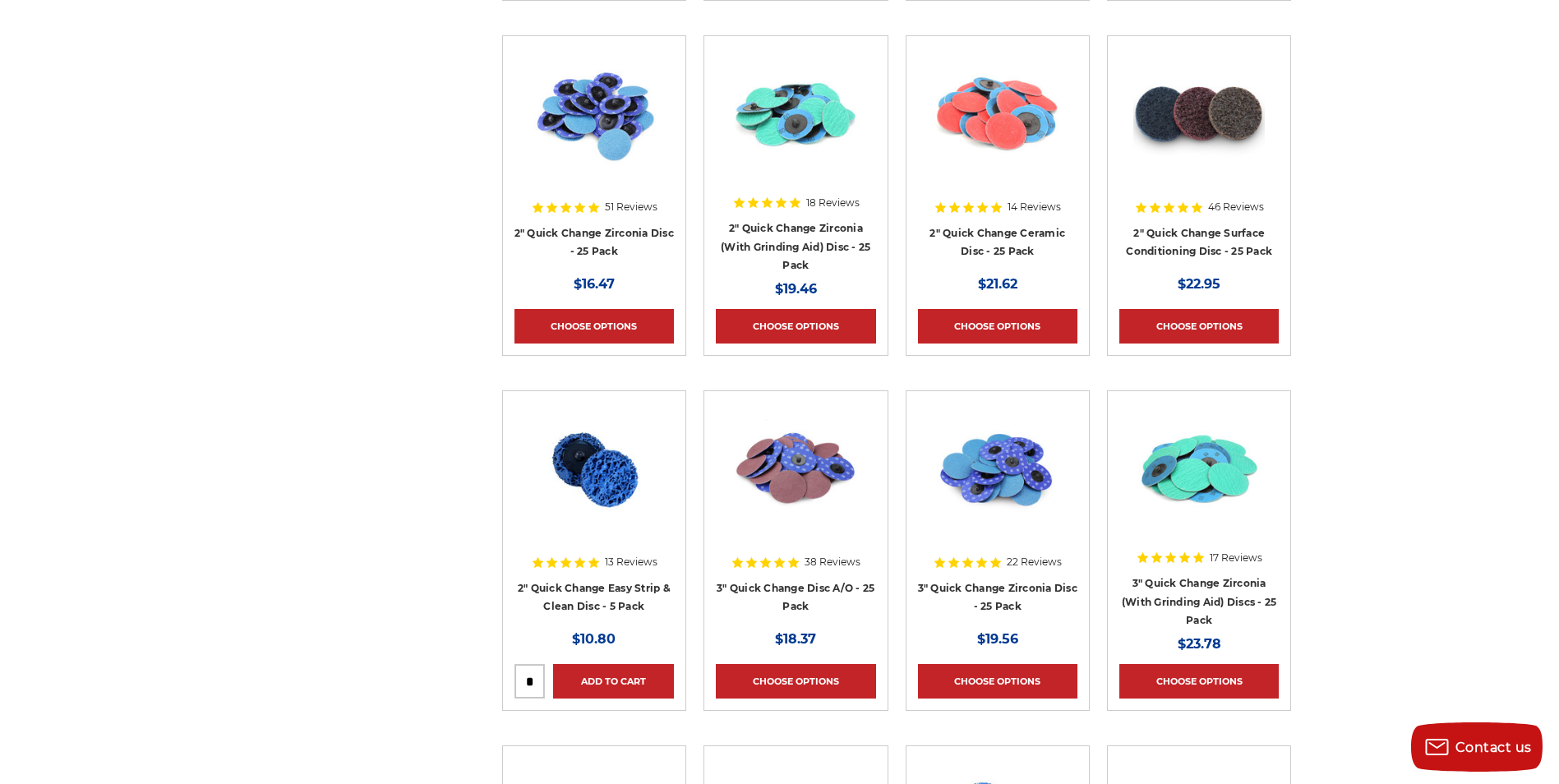
scroll to position [5317, 0]
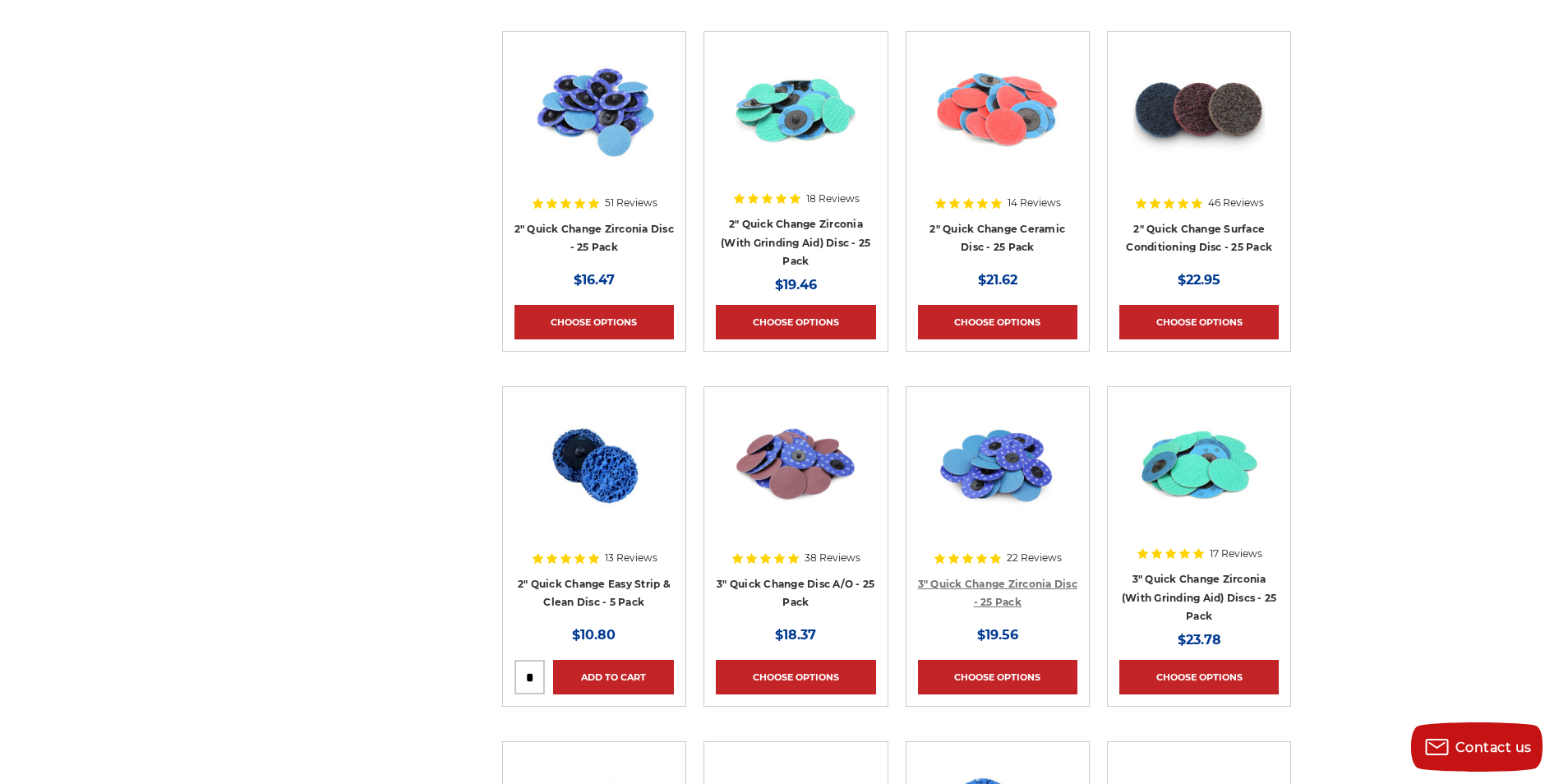
click at [1004, 580] on link "3" Quick Change Zirconia Disc - 25 Pack" at bounding box center [998, 593] width 160 height 32
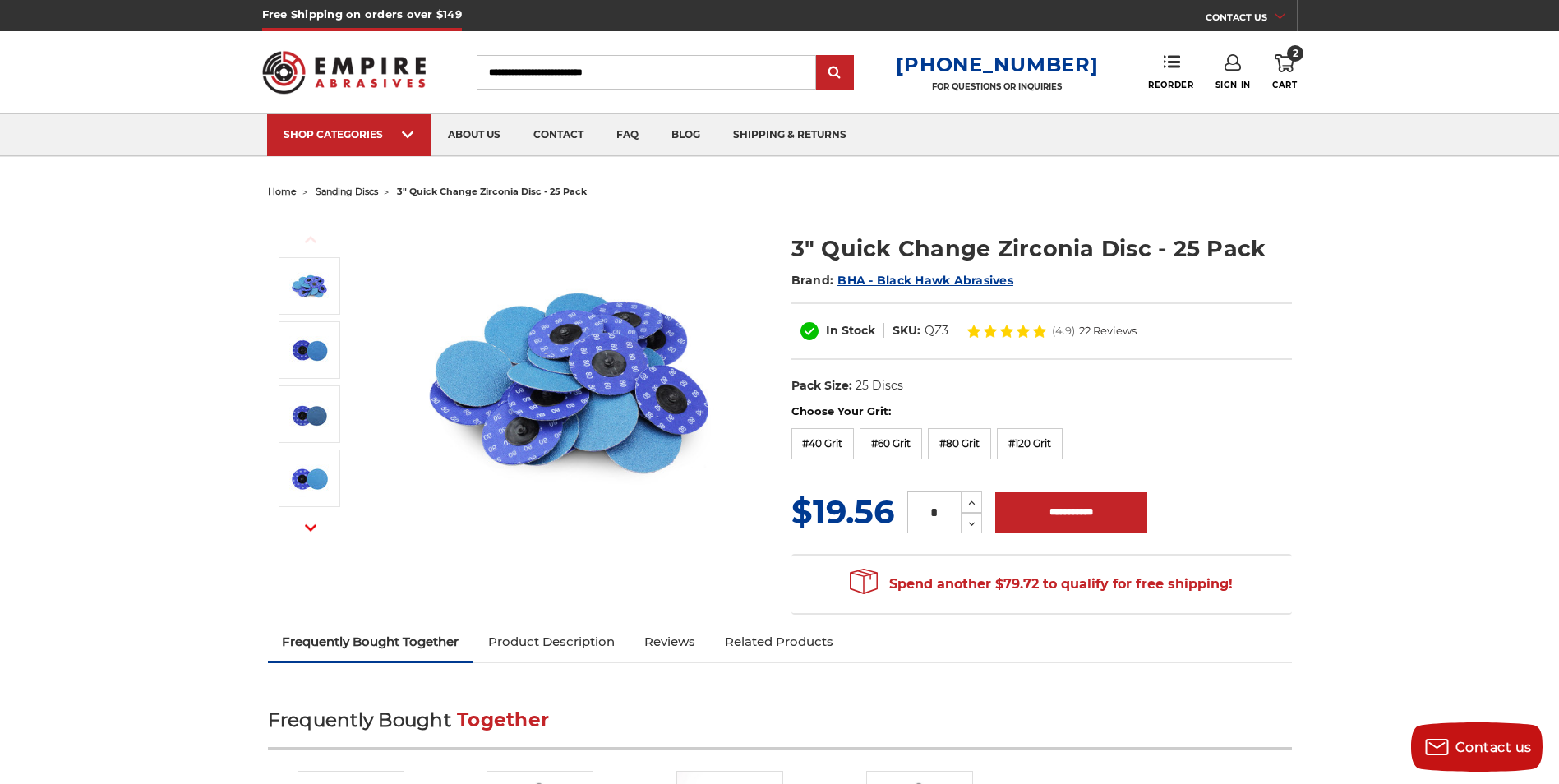
click at [1287, 63] on icon at bounding box center [1283, 63] width 20 height 18
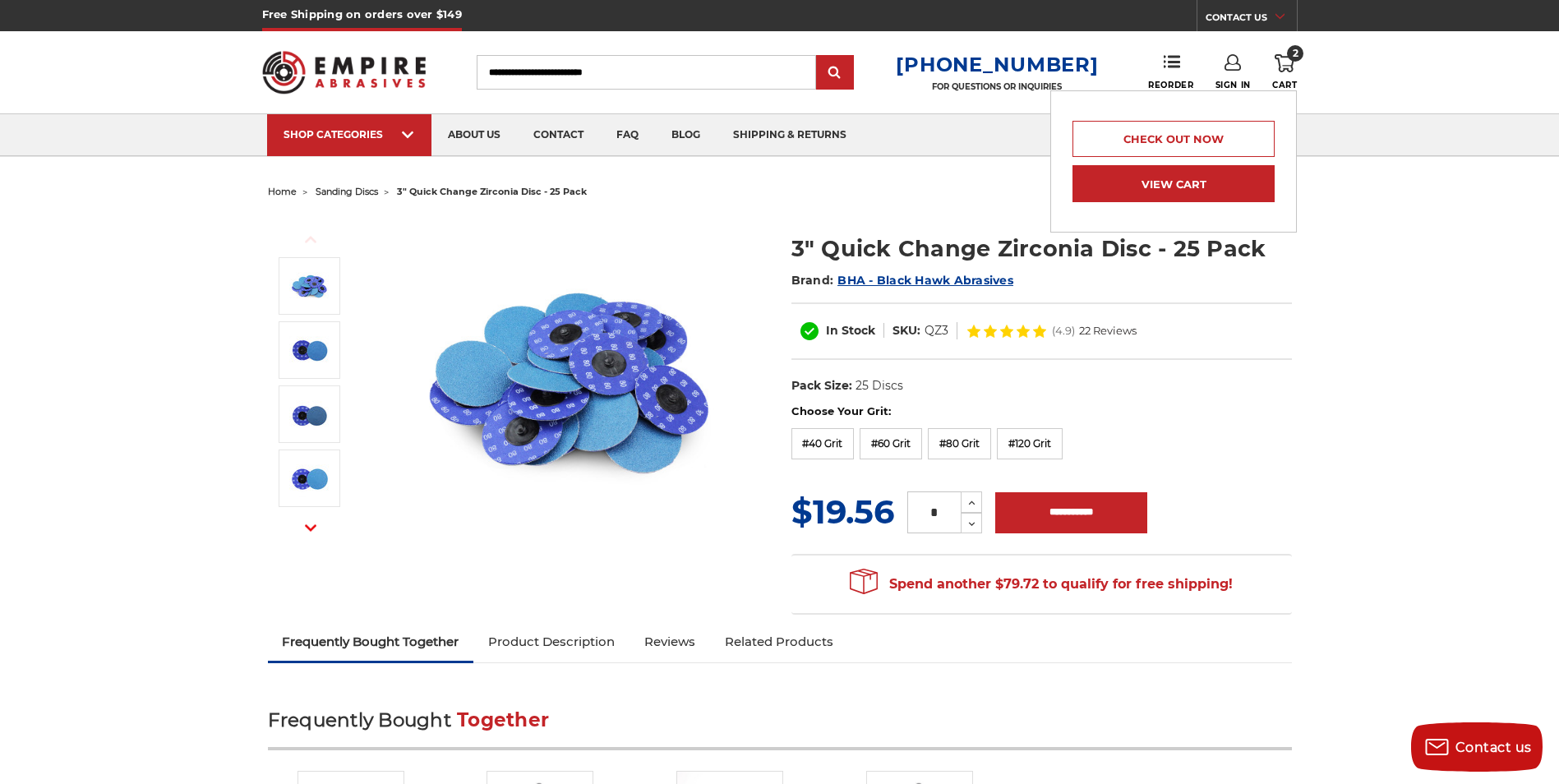
click at [1177, 178] on link "View Cart" at bounding box center [1173, 183] width 202 height 37
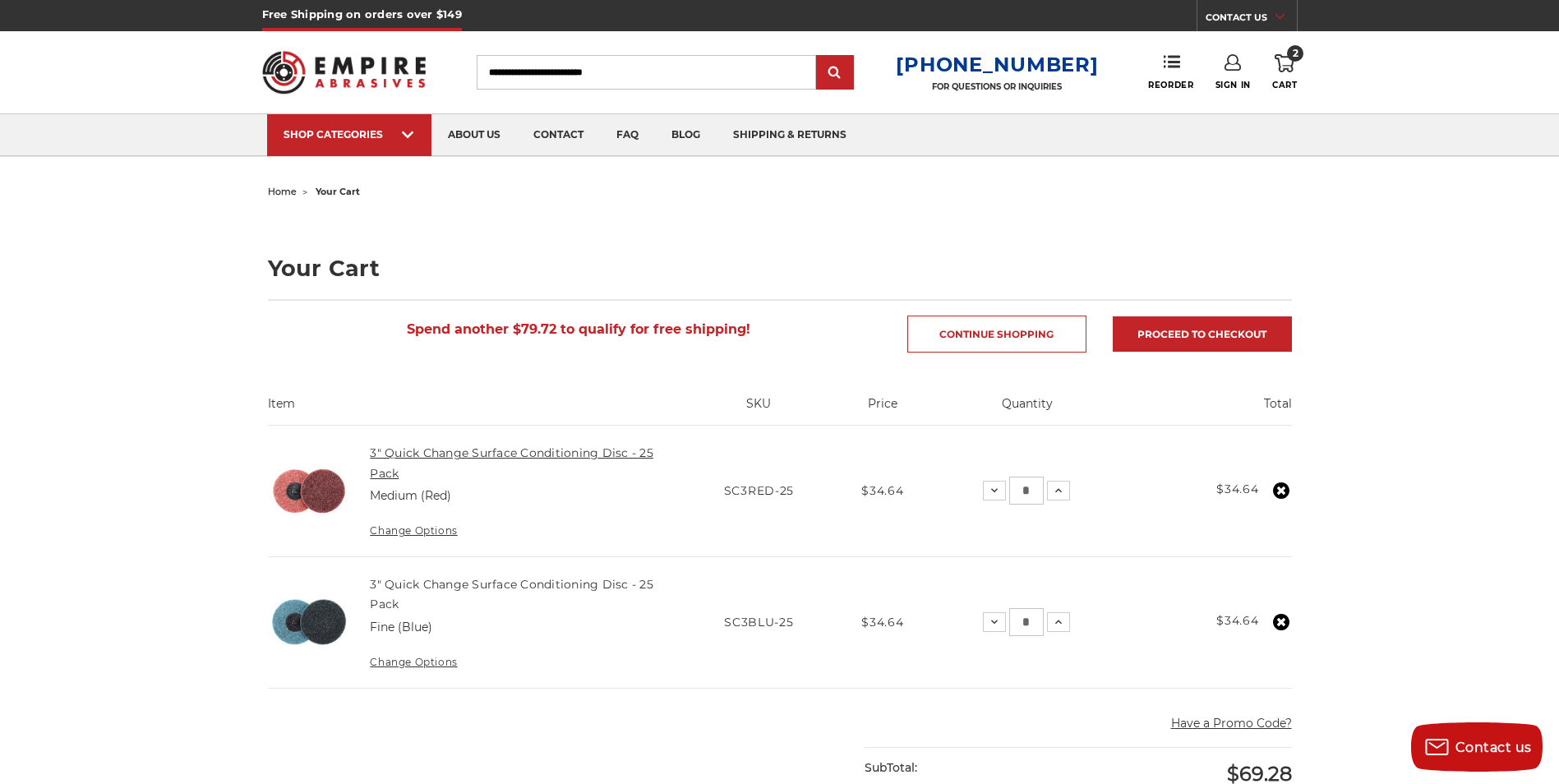
click at [401, 454] on link "3" Quick Change Surface Conditioning Disc - 25 Pack" at bounding box center [511, 462] width 283 height 34
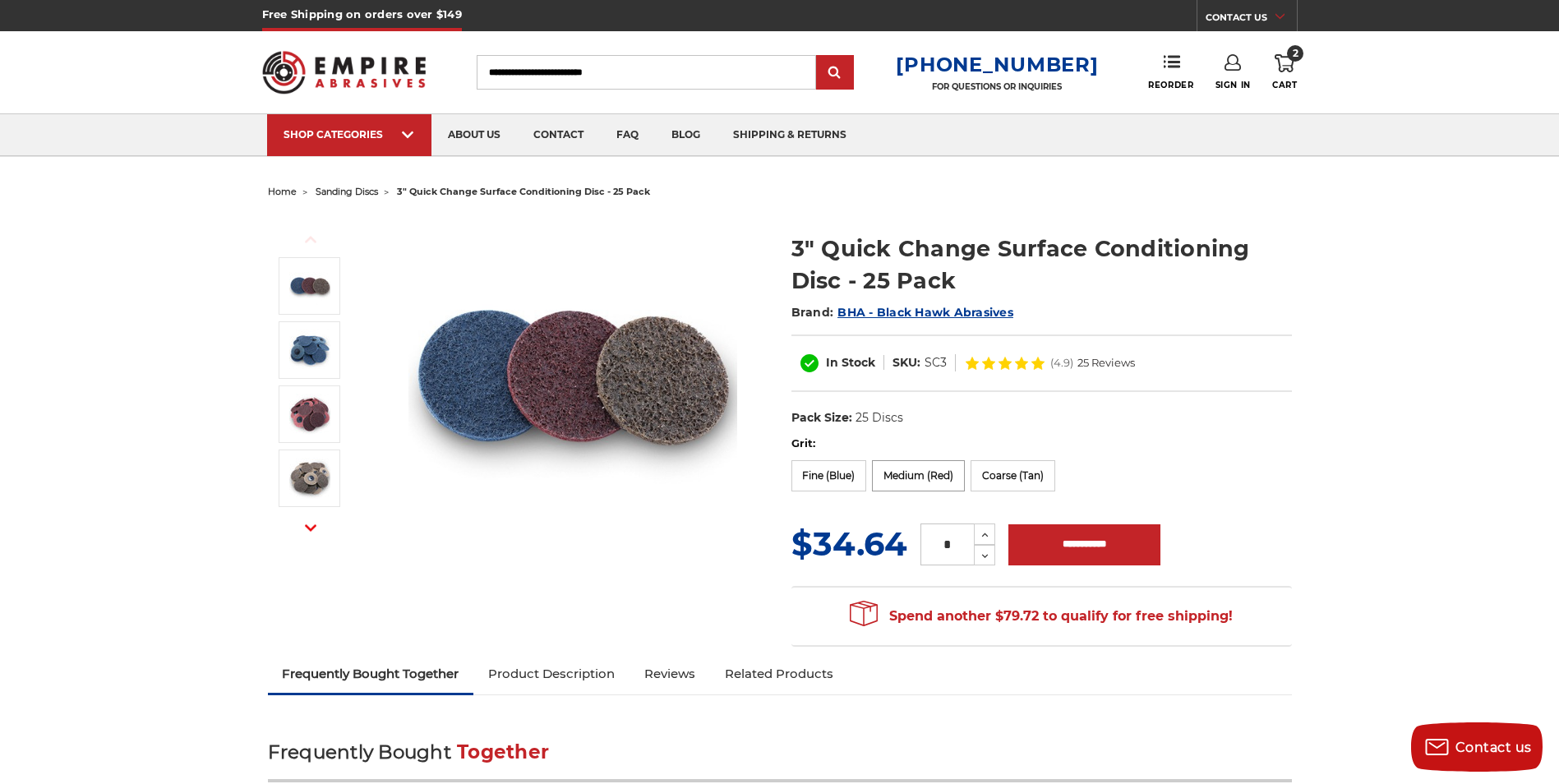
click at [932, 476] on label "Medium (Red)" at bounding box center [918, 475] width 93 height 32
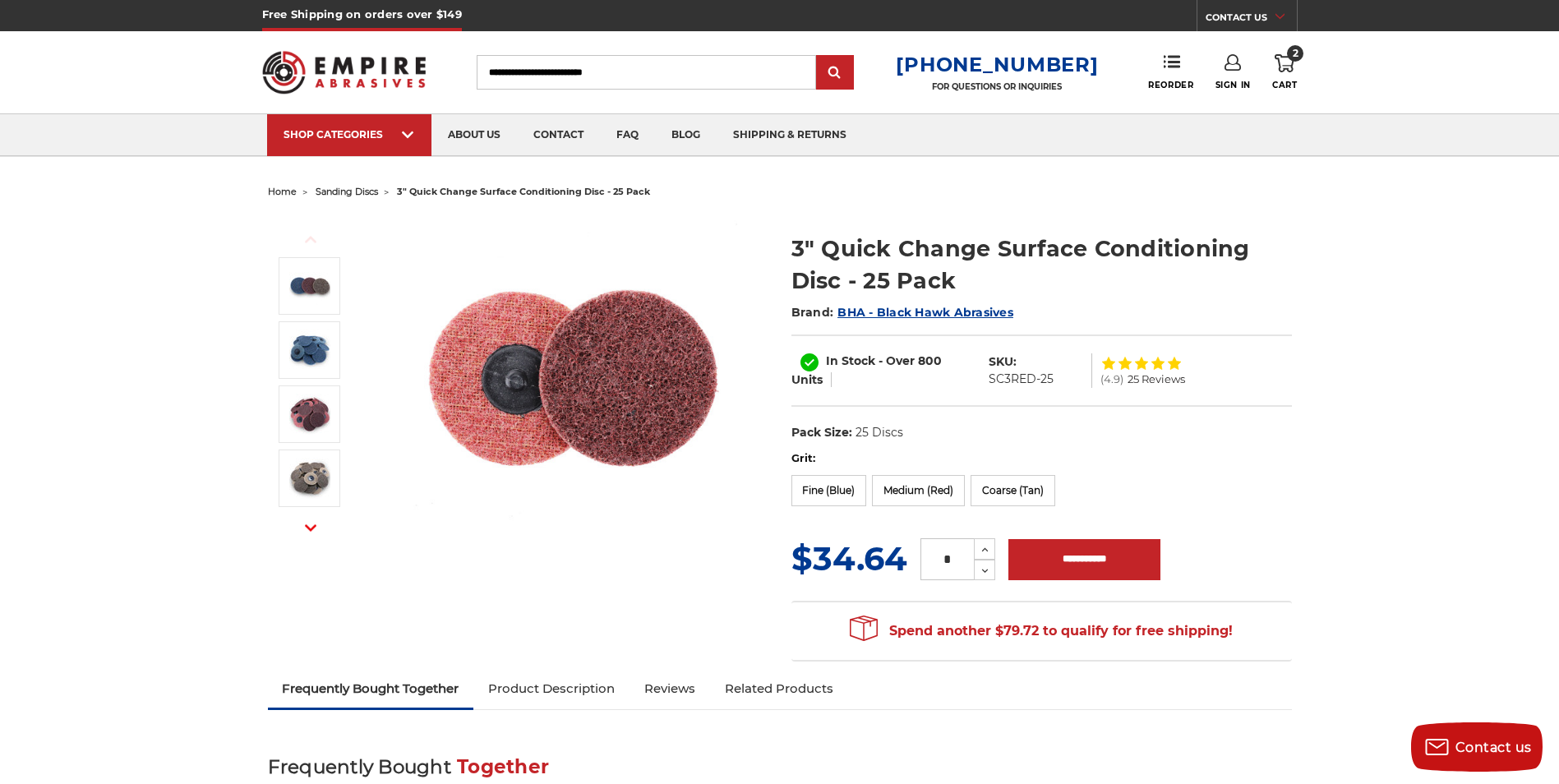
click at [644, 78] on input "Search" at bounding box center [646, 73] width 340 height 34
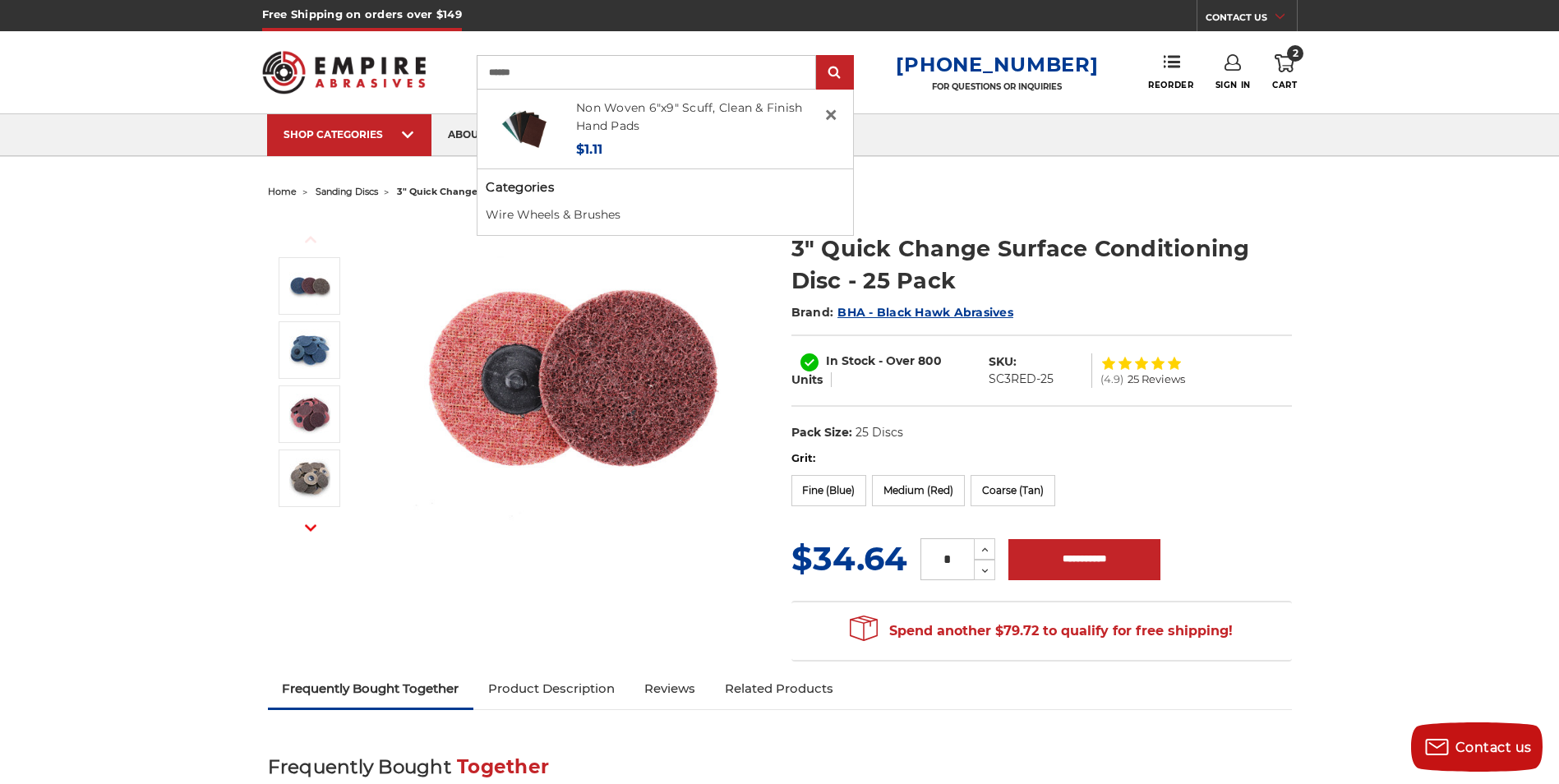
type input "******"
click at [818, 56] on input "submit" at bounding box center [835, 73] width 33 height 33
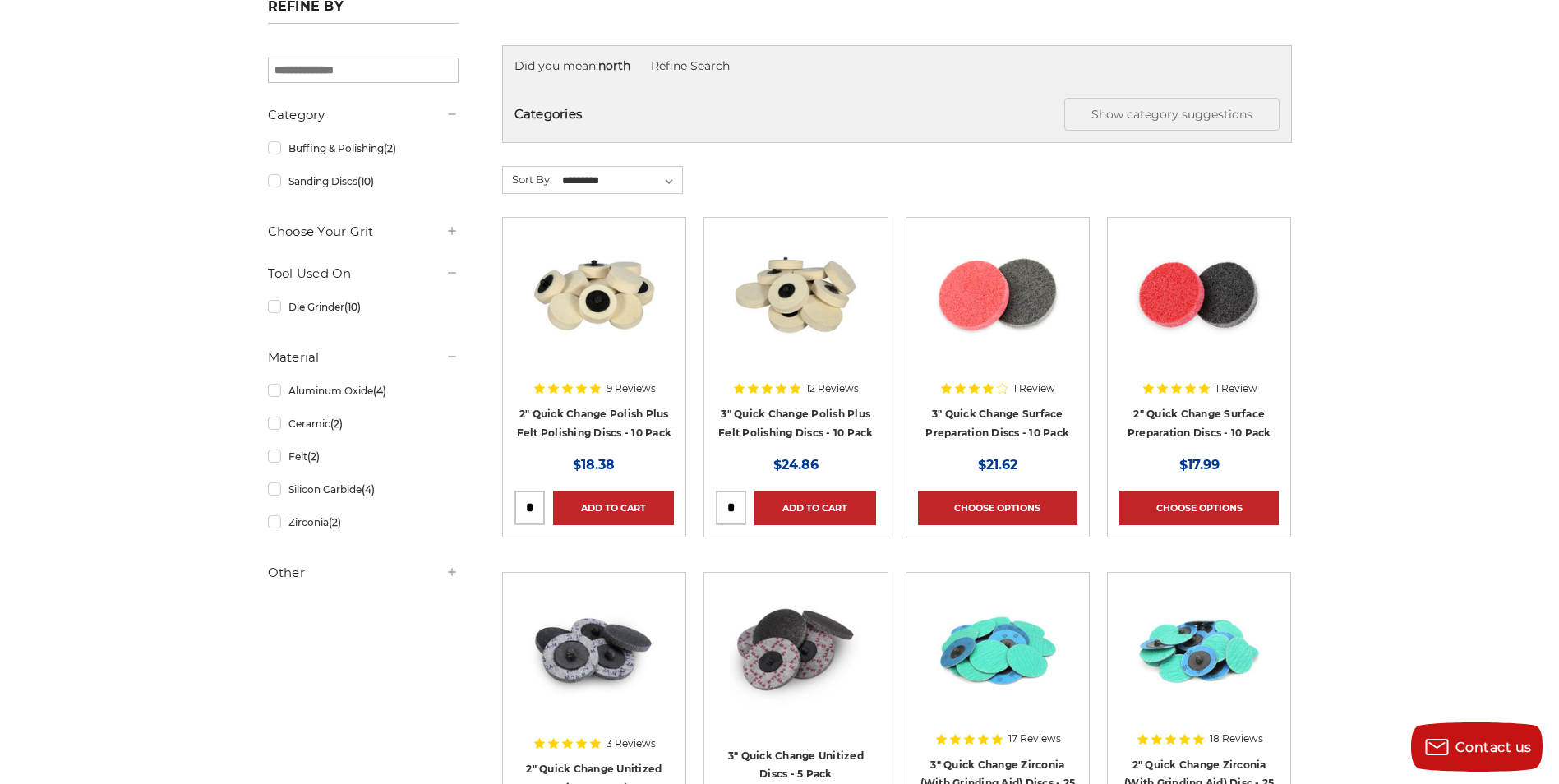
scroll to position [247, 0]
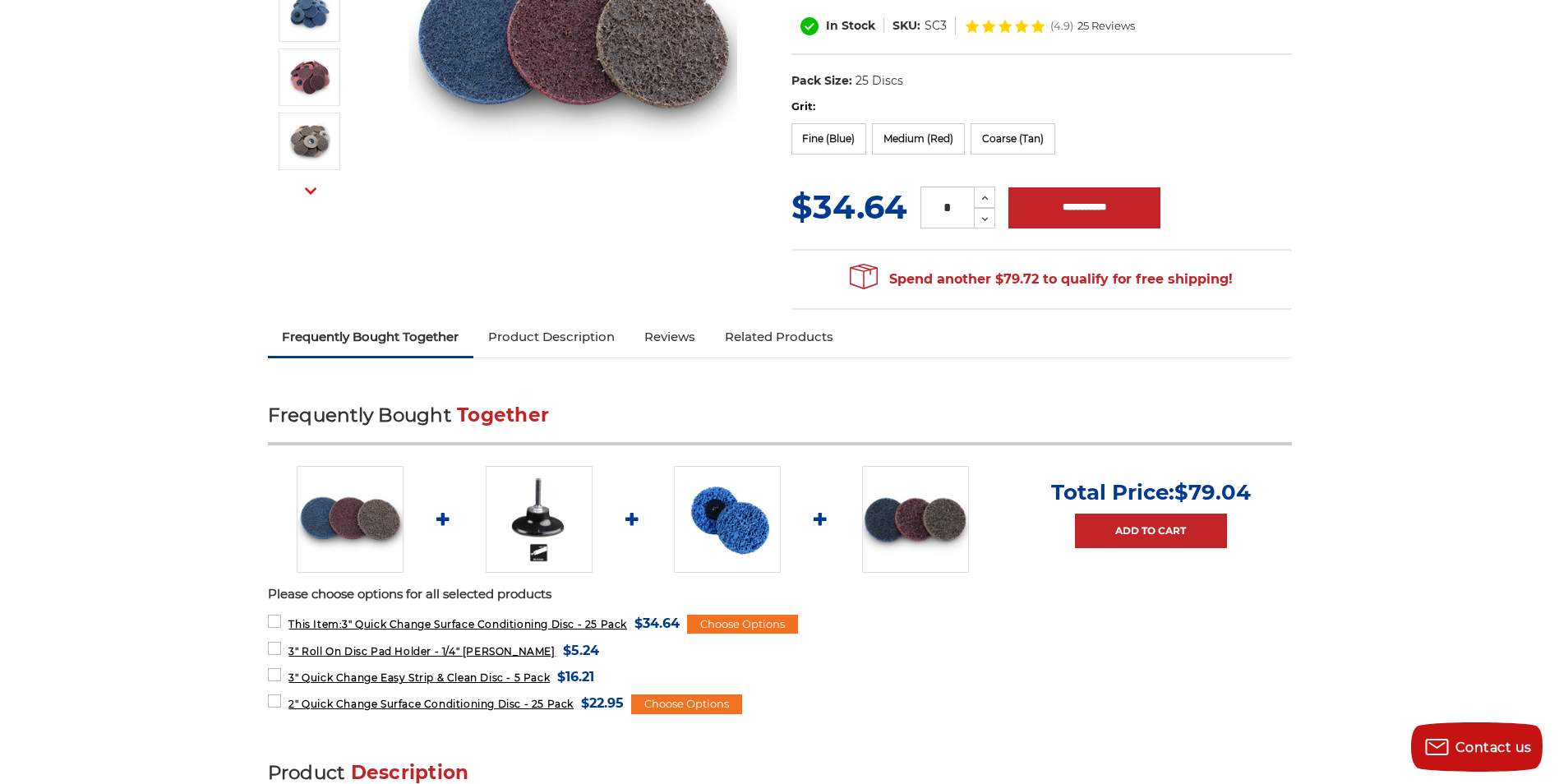
scroll to position [410, 0]
